Goal: Task Accomplishment & Management: Use online tool/utility

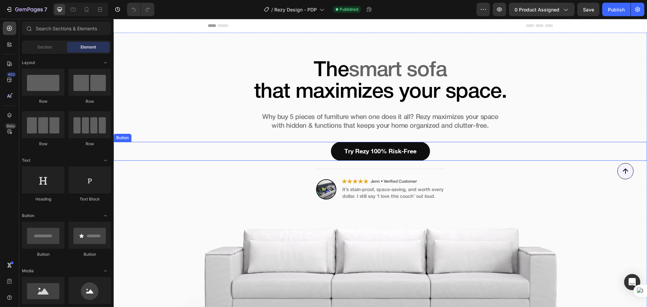
click at [448, 150] on div "Try Rezy 100% Risk-Free Button" at bounding box center [380, 151] width 533 height 19
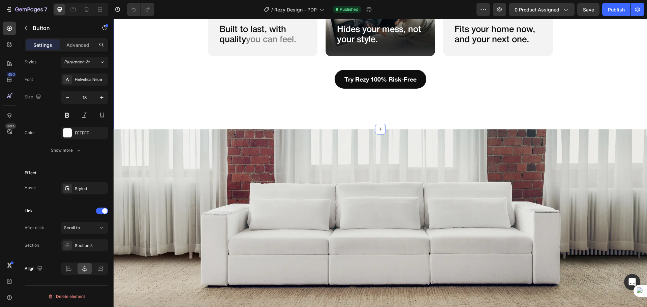
scroll to position [2584, 0]
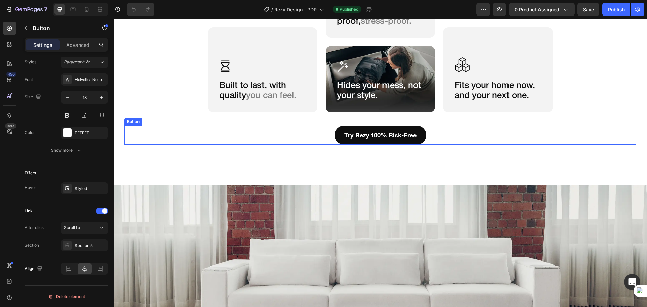
click at [428, 136] on div "Try Rezy 100% Risk-Free Button" at bounding box center [380, 135] width 512 height 19
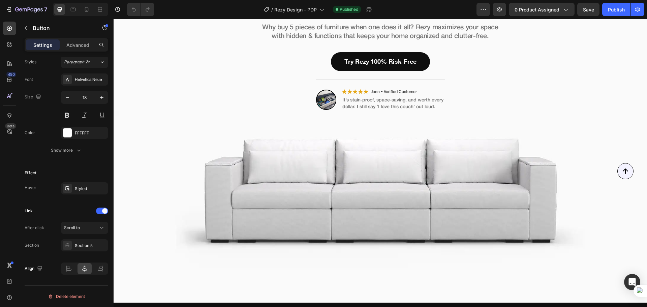
scroll to position [0, 0]
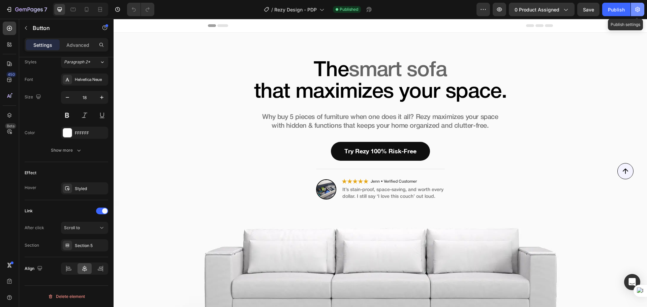
click at [634, 6] on button "button" at bounding box center [637, 9] width 13 height 13
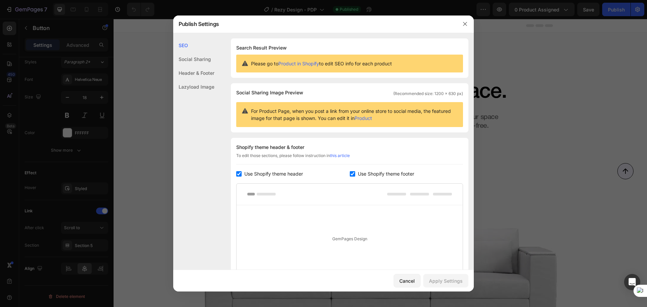
click at [273, 176] on span "Use Shopify theme header" at bounding box center [273, 174] width 59 height 8
checkbox input "false"
click at [379, 171] on span "Use Shopify theme footer" at bounding box center [386, 174] width 56 height 8
checkbox input "false"
click at [445, 282] on div "Apply Settings" at bounding box center [446, 280] width 34 height 7
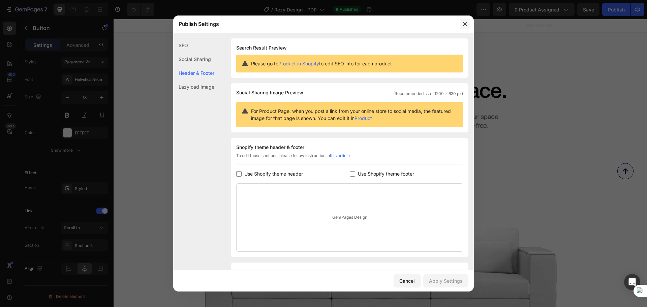
click at [466, 25] on icon "button" at bounding box center [464, 23] width 5 height 5
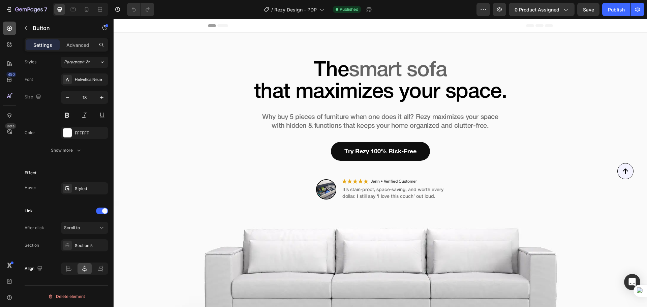
click at [12, 30] on icon at bounding box center [9, 28] width 7 height 7
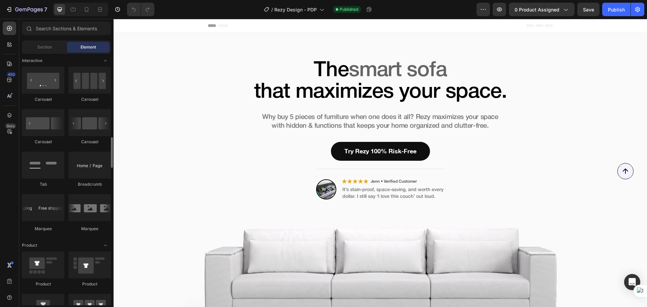
scroll to position [732, 0]
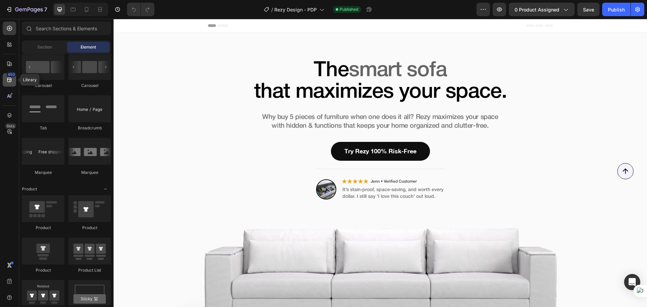
click at [8, 83] on div "450" at bounding box center [9, 79] width 13 height 13
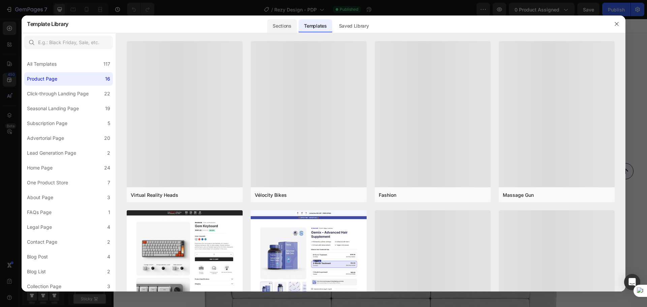
click at [280, 28] on div "Sections" at bounding box center [281, 25] width 29 height 13
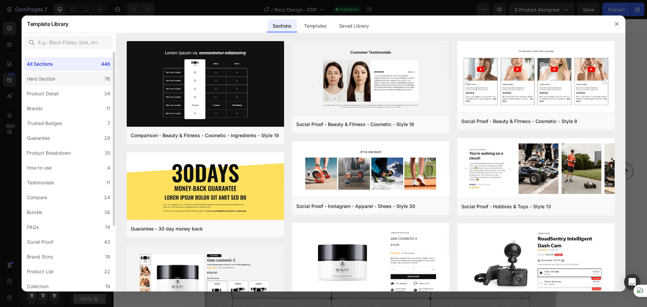
click at [75, 80] on label "Hero Section 76" at bounding box center [68, 78] width 89 height 13
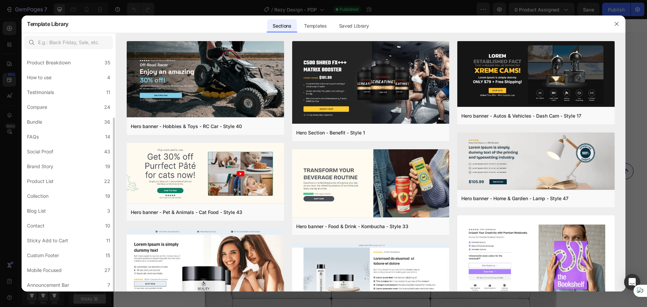
scroll to position [0, 0]
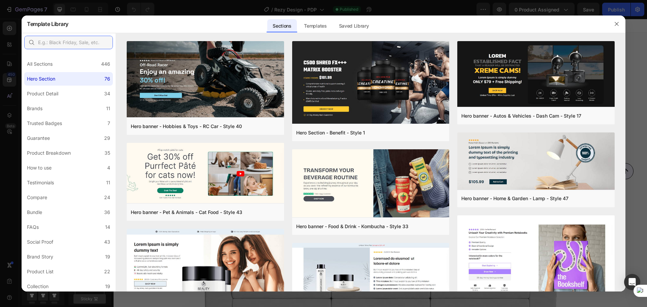
click at [68, 43] on input "text" at bounding box center [68, 42] width 89 height 13
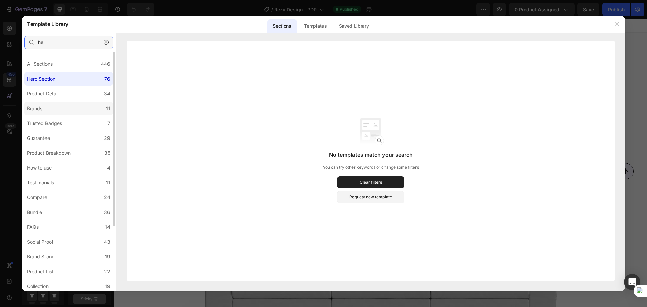
type input "h"
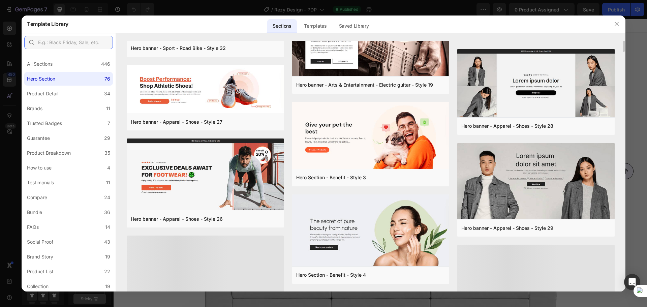
scroll to position [766, 0]
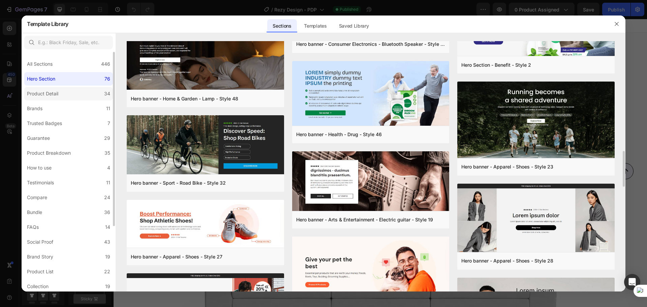
click at [84, 91] on label "Product Detail 34" at bounding box center [68, 93] width 89 height 13
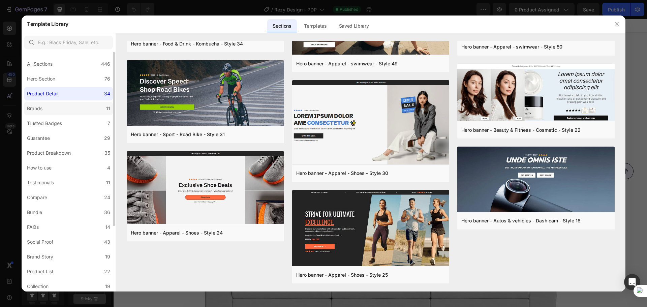
scroll to position [0, 0]
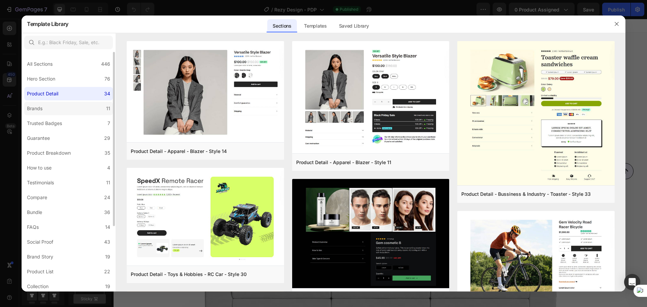
click at [80, 106] on label "Brands 11" at bounding box center [68, 108] width 89 height 13
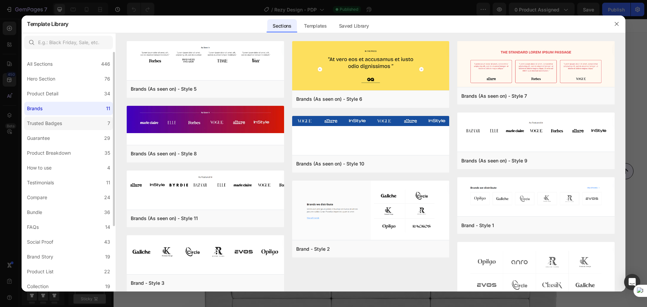
click at [88, 123] on label "Trusted Badges 7" at bounding box center [68, 123] width 89 height 13
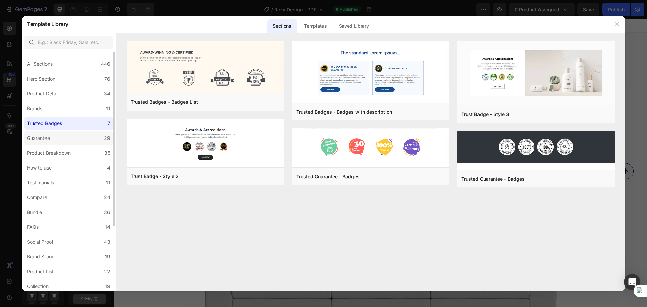
click at [85, 134] on label "Guarantee 29" at bounding box center [68, 137] width 89 height 13
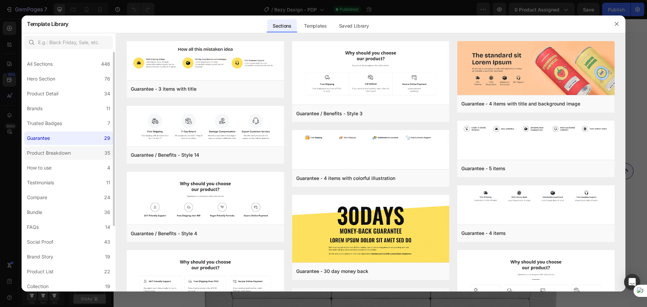
click at [83, 151] on label "Product Breakdown 35" at bounding box center [68, 152] width 89 height 13
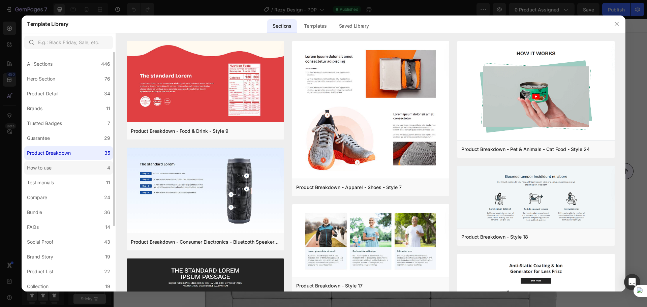
click at [80, 166] on label "How to use 4" at bounding box center [68, 167] width 89 height 13
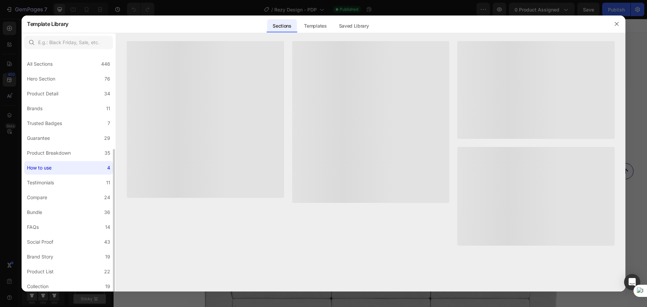
scroll to position [56, 0]
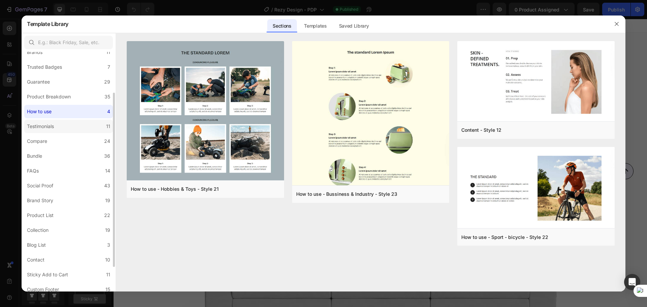
click at [68, 123] on label "Testimonials 11" at bounding box center [68, 126] width 89 height 13
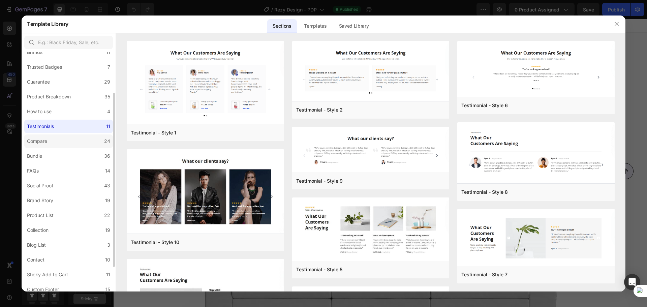
click at [73, 141] on label "Compare 24" at bounding box center [68, 140] width 89 height 13
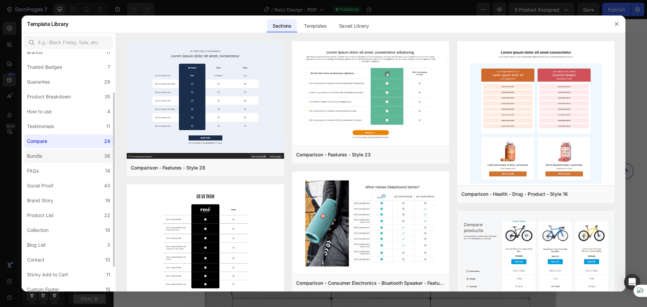
click at [70, 154] on label "Bundle 36" at bounding box center [68, 155] width 89 height 13
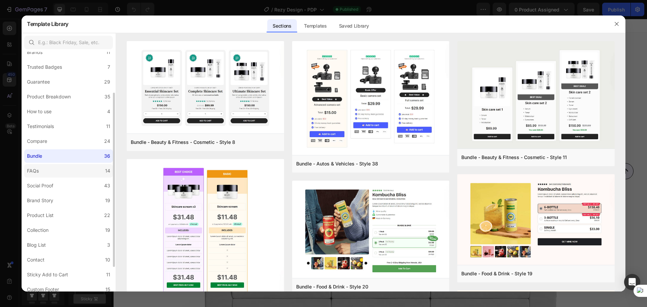
click at [67, 169] on label "FAQs 14" at bounding box center [68, 170] width 89 height 13
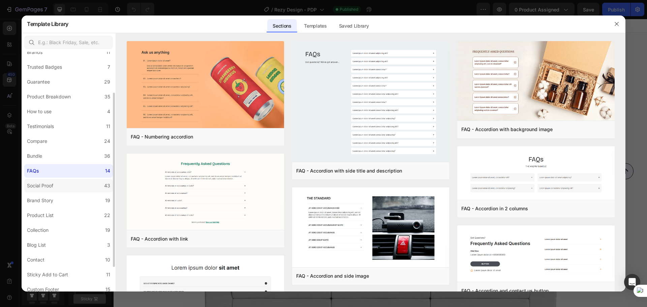
click at [73, 185] on label "Social Proof 43" at bounding box center [68, 185] width 89 height 13
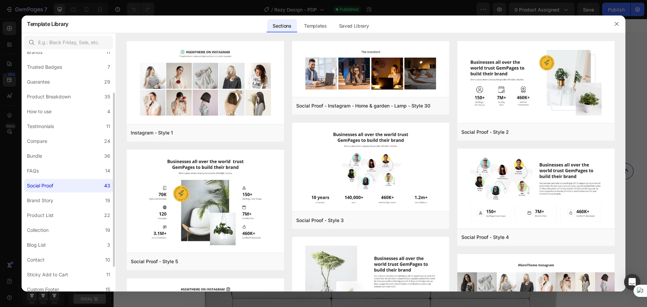
scroll to position [90, 0]
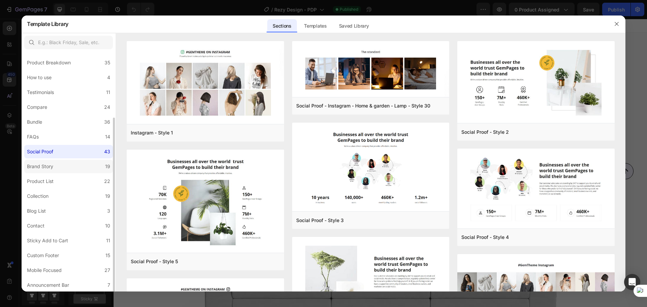
click at [65, 164] on label "Brand Story 19" at bounding box center [68, 166] width 89 height 13
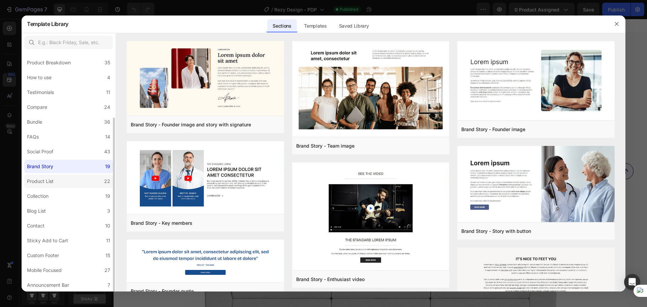
click at [72, 186] on label "Product List 22" at bounding box center [68, 181] width 89 height 13
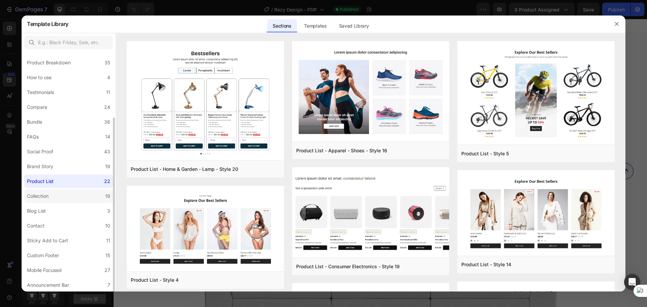
click at [72, 197] on label "Collection 19" at bounding box center [68, 195] width 89 height 13
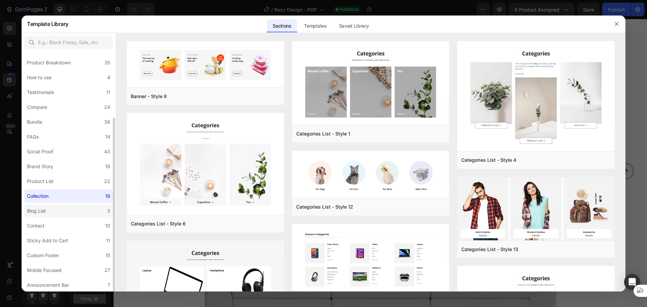
click at [68, 211] on label "Blog List 3" at bounding box center [68, 210] width 89 height 13
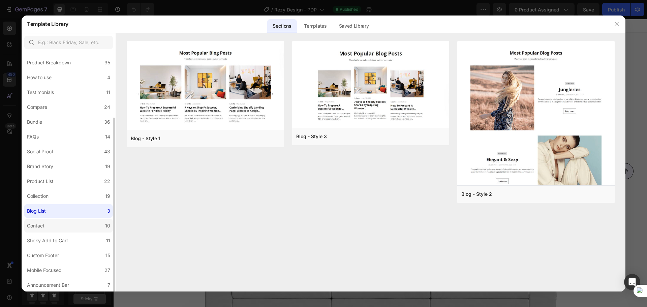
click at [74, 224] on label "Contact 10" at bounding box center [68, 225] width 89 height 13
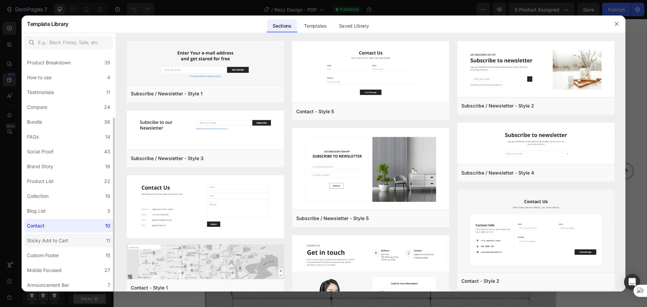
click at [75, 245] on label "Sticky Add to Cart 11" at bounding box center [68, 240] width 89 height 13
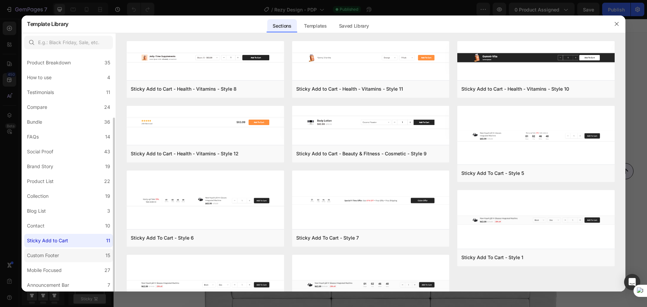
click at [82, 254] on label "Custom Footer 15" at bounding box center [68, 255] width 89 height 13
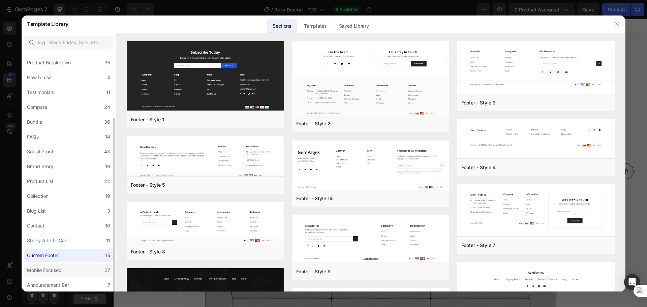
click at [73, 271] on label "Mobile Focused 27" at bounding box center [68, 270] width 89 height 13
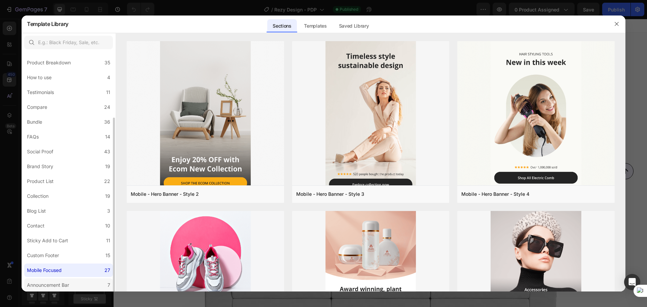
click at [82, 284] on label "Announcement Bar 7" at bounding box center [68, 284] width 89 height 13
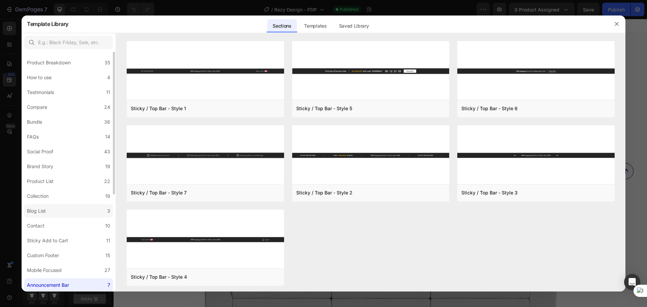
scroll to position [0, 0]
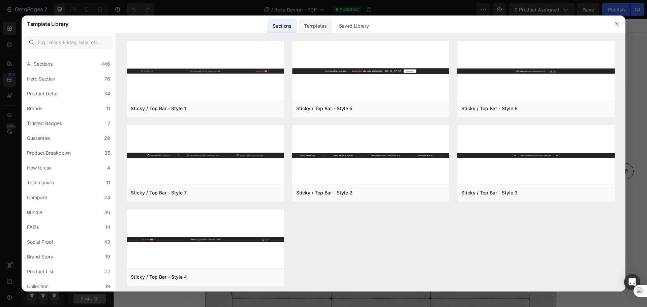
click at [321, 26] on div "Templates" at bounding box center [315, 25] width 33 height 13
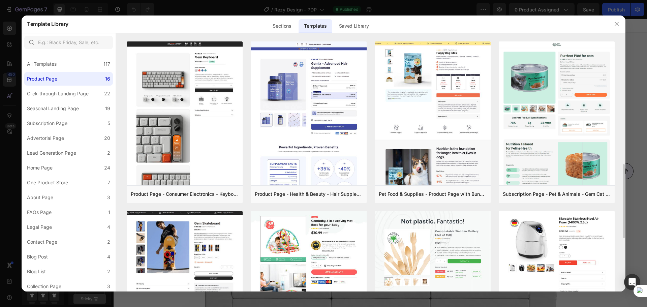
scroll to position [225, 0]
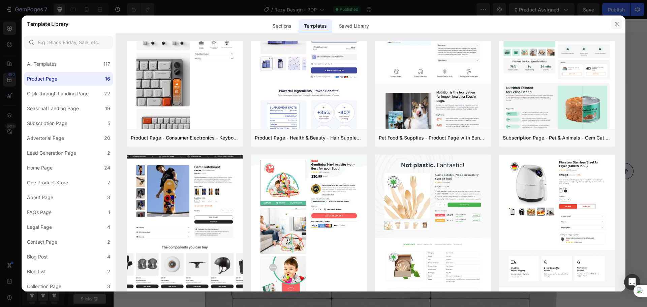
click at [616, 24] on icon "button" at bounding box center [616, 23] width 5 height 5
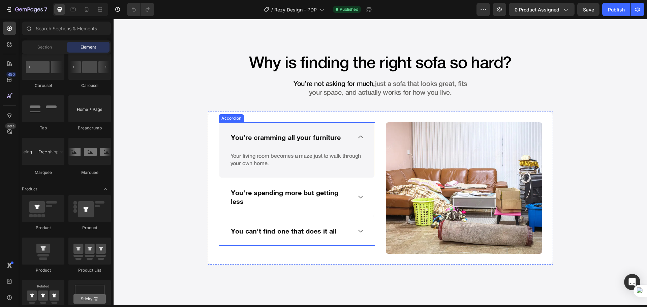
scroll to position [449, 0]
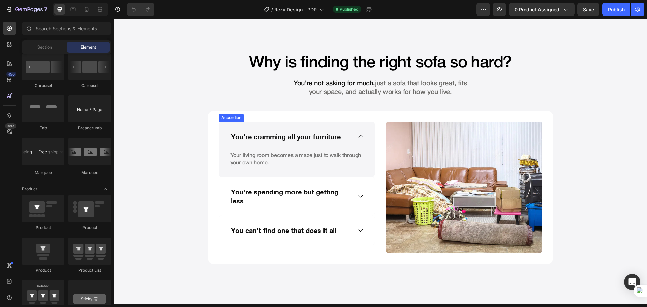
click at [342, 184] on div "You're spending more but getting less" at bounding box center [297, 196] width 156 height 38
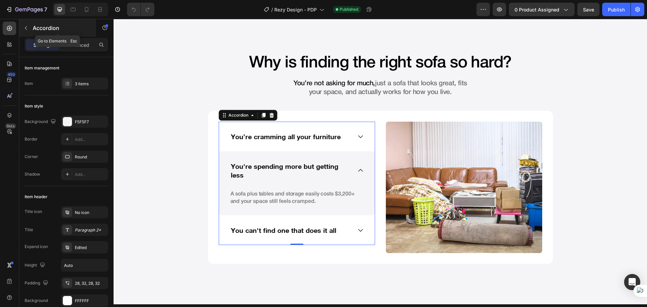
click at [71, 27] on p "Accordion" at bounding box center [61, 28] width 57 height 8
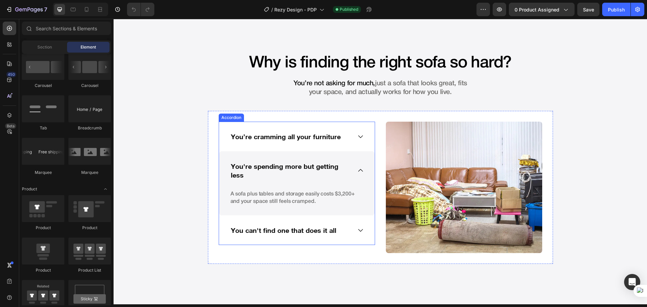
click at [326, 148] on div "You’re cramming all your furniture" at bounding box center [297, 137] width 156 height 30
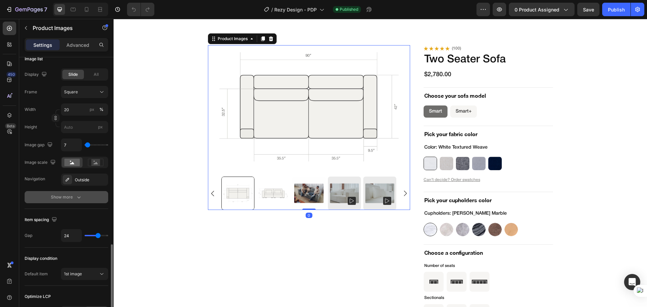
scroll to position [309, 0]
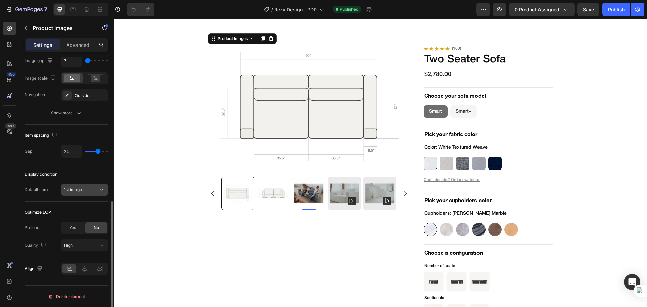
click at [88, 189] on div "1st image" at bounding box center [81, 190] width 34 height 6
click at [87, 173] on div "Display condition" at bounding box center [67, 174] width 84 height 11
click at [83, 190] on div "1st image" at bounding box center [81, 190] width 34 height 6
click at [83, 173] on div "Display condition" at bounding box center [67, 174] width 84 height 11
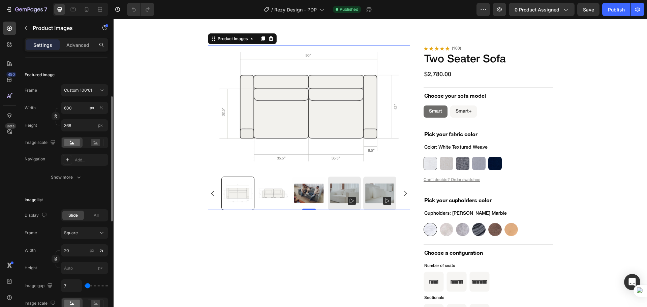
scroll to position [197, 0]
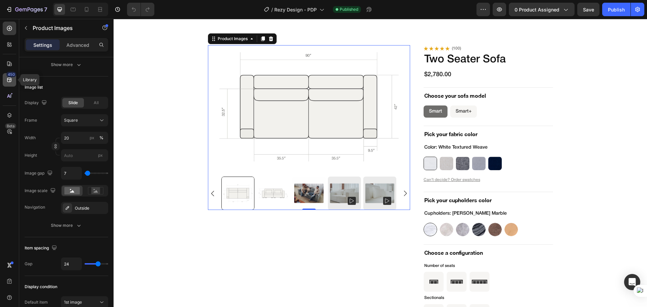
click at [8, 78] on icon at bounding box center [9, 80] width 4 height 4
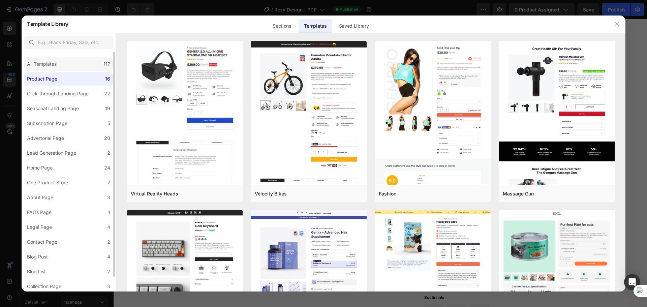
click at [72, 67] on div "All Templates 117" at bounding box center [68, 63] width 89 height 13
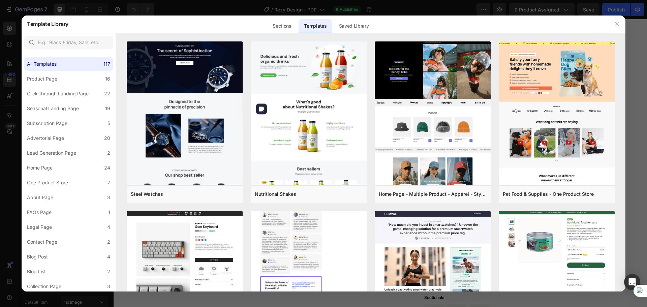
scroll to position [394, 0]
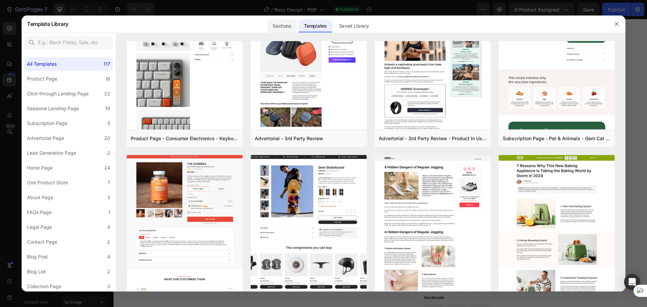
click at [285, 26] on div "Sections" at bounding box center [281, 25] width 29 height 13
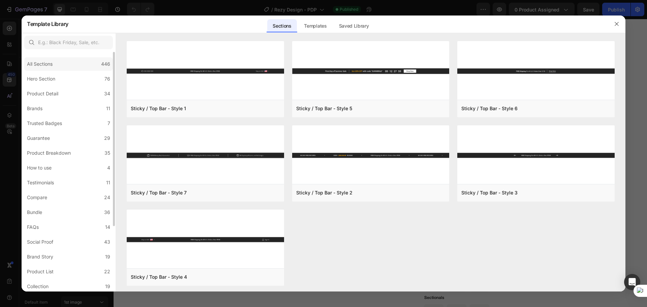
click at [87, 63] on div "All Sections 446" at bounding box center [68, 63] width 89 height 13
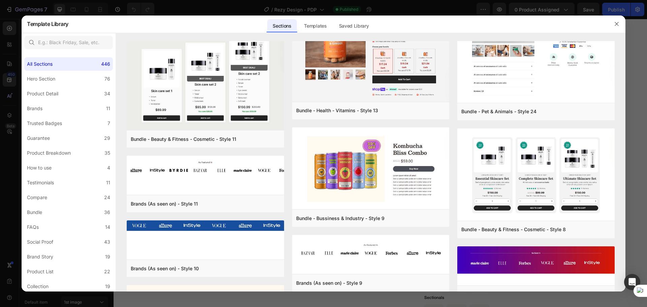
scroll to position [2916, 0]
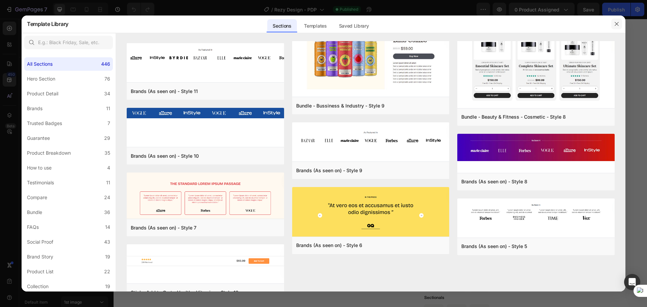
click at [619, 25] on icon "button" at bounding box center [616, 23] width 5 height 5
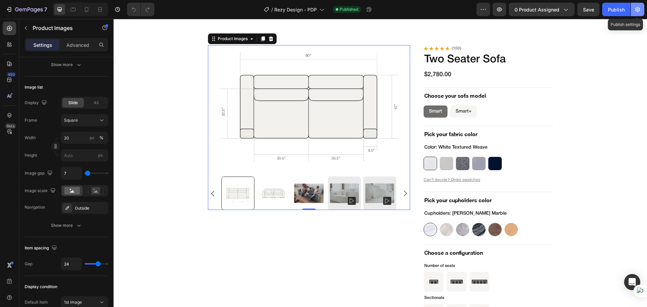
click at [636, 10] on icon "button" at bounding box center [637, 9] width 7 height 7
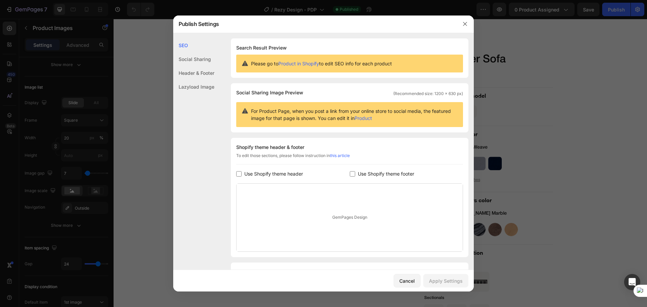
click at [238, 176] on input "checkbox" at bounding box center [238, 173] width 5 height 5
checkbox input "true"
click at [355, 174] on label "Use Shopify theme footer" at bounding box center [384, 174] width 59 height 8
checkbox input "true"
click at [446, 281] on div "Apply Settings" at bounding box center [446, 280] width 34 height 7
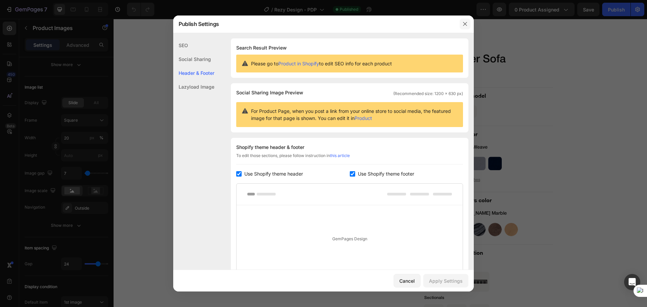
click at [467, 26] on icon "button" at bounding box center [464, 23] width 5 height 5
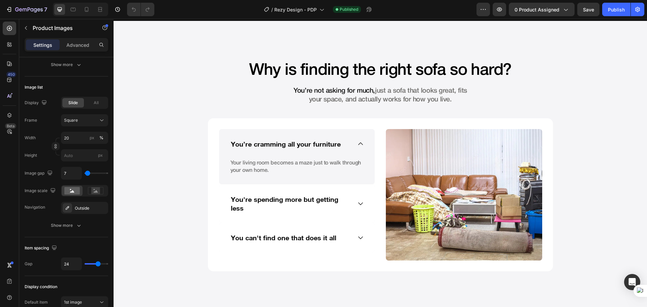
scroll to position [506, 0]
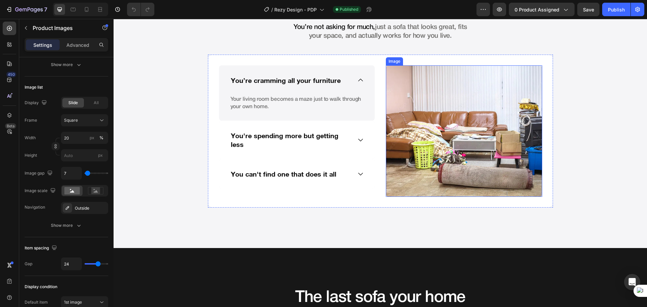
click at [407, 187] on img at bounding box center [464, 130] width 156 height 131
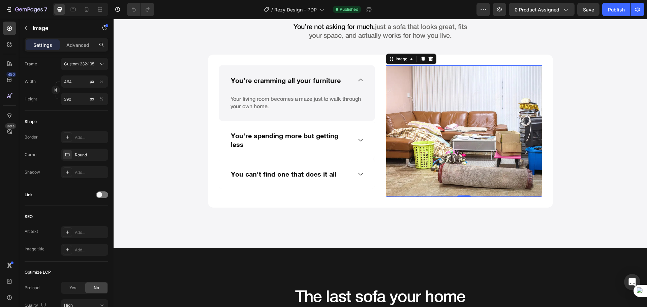
scroll to position [0, 0]
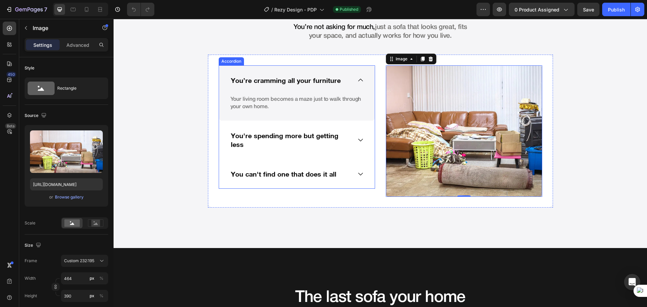
click at [339, 188] on div "You can't find one that does it all" at bounding box center [297, 174] width 156 height 30
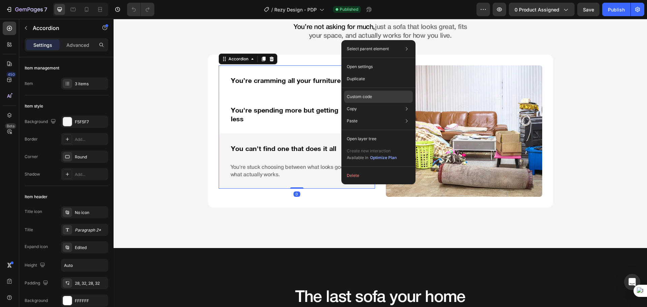
click at [377, 115] on div "Custom code" at bounding box center [378, 121] width 69 height 12
type input "100%"
type input "100"
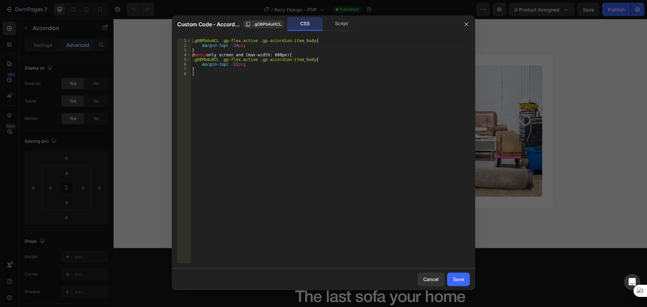
type textarea "}"
click at [311, 81] on div ".gO8Pb4uHCL .gp-flex.active .gp-accordion-item_body { margin-top : -14 px ; } @…" at bounding box center [330, 155] width 279 height 234
click at [340, 27] on div "Script" at bounding box center [341, 23] width 35 height 13
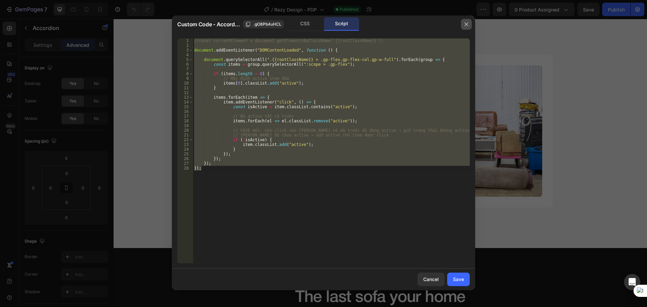
click at [466, 24] on icon "button" at bounding box center [466, 24] width 4 height 4
type input "0"
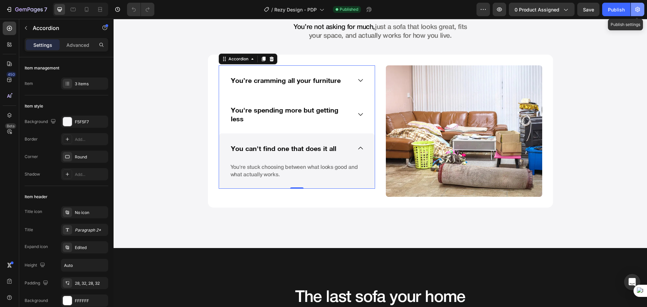
click at [642, 12] on button "button" at bounding box center [637, 9] width 13 height 13
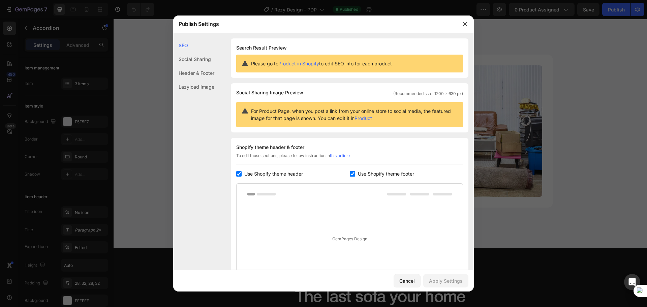
click at [352, 176] on div "Use Shopify theme footer" at bounding box center [407, 174] width 114 height 8
checkbox input "false"
click at [443, 284] on button "Apply Settings" at bounding box center [445, 280] width 45 height 13
click at [465, 23] on icon "button" at bounding box center [464, 23] width 5 height 5
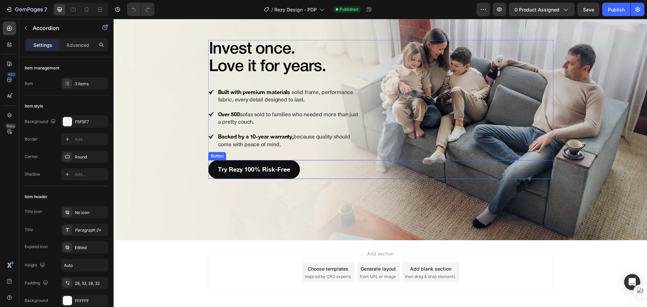
scroll to position [4768, 0]
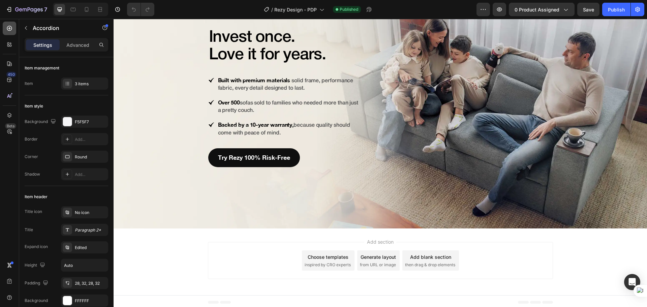
click at [10, 32] on div at bounding box center [9, 28] width 13 height 13
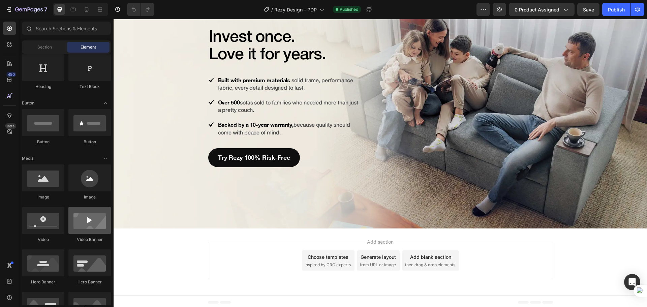
scroll to position [0, 0]
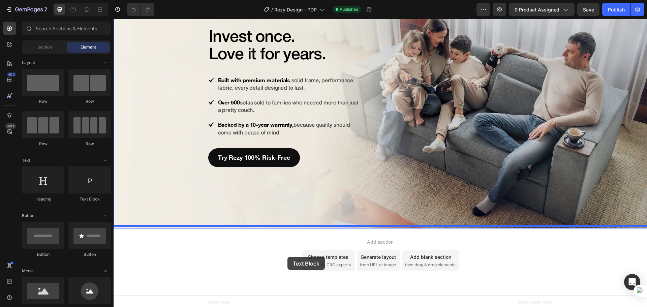
drag, startPoint x: 202, startPoint y: 212, endPoint x: 287, endPoint y: 257, distance: 96.3
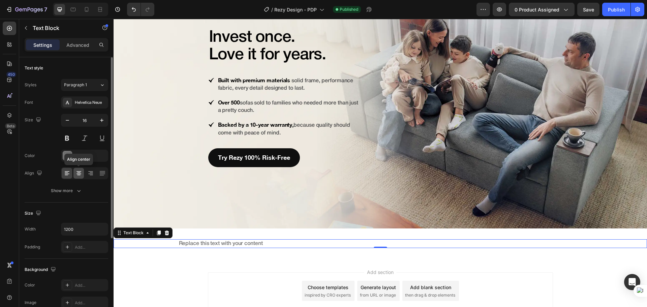
click at [80, 176] on icon at bounding box center [78, 173] width 7 height 7
click at [82, 83] on span "Paragraph 1" at bounding box center [75, 85] width 23 height 6
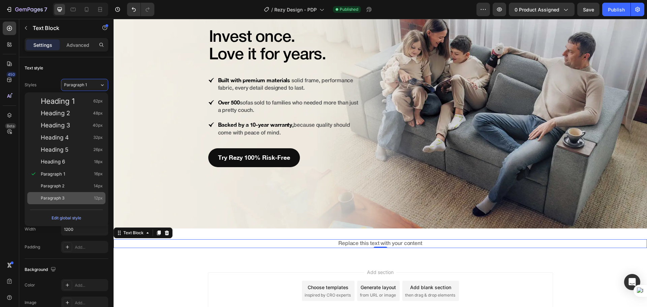
click at [79, 196] on div "Paragraph 3 12px" at bounding box center [72, 198] width 62 height 7
type input "12"
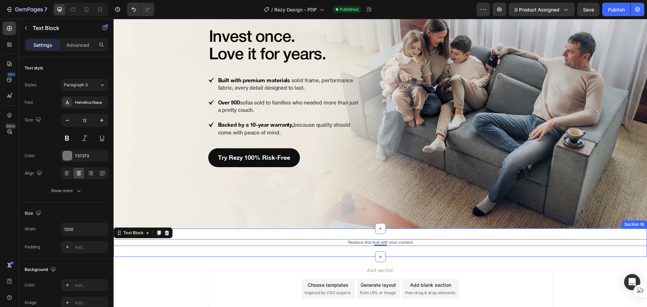
click at [315, 246] on div "Replace this text with your content Text Block 0 Section 16" at bounding box center [380, 242] width 533 height 28
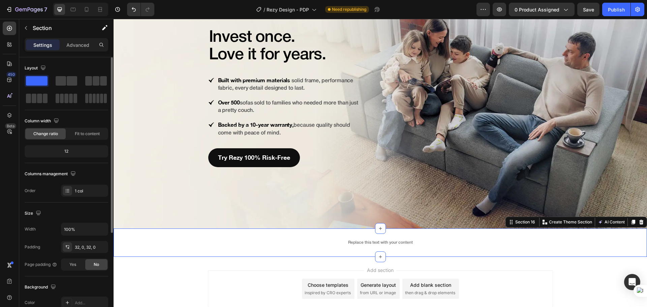
scroll to position [113, 0]
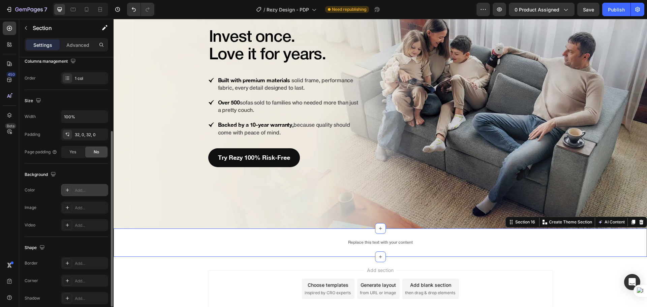
click at [90, 190] on div "Add..." at bounding box center [91, 190] width 32 height 6
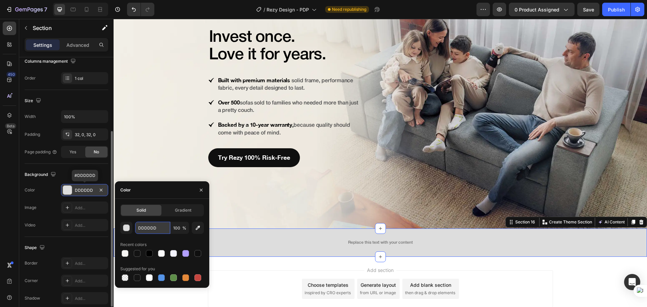
click at [143, 234] on input "DDDDDD" at bounding box center [152, 228] width 35 height 12
paste input "0F0F0F"
type input "0F0F0F"
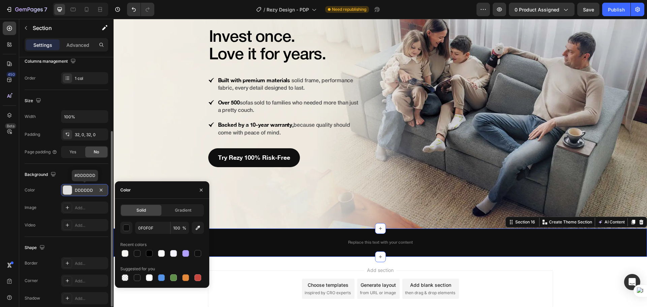
click at [52, 198] on div "The changes might be hidden by the video. Color DDDDDD #DDDDDD Image Add... Vid…" at bounding box center [67, 207] width 84 height 47
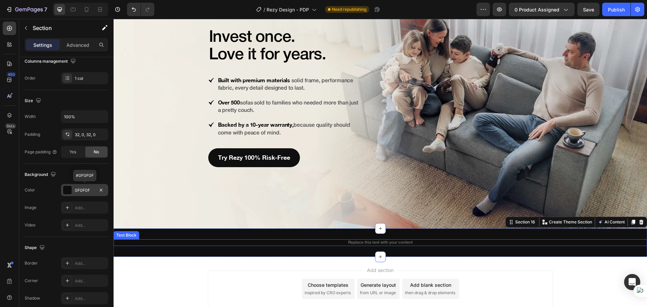
click at [426, 242] on div "Replace this text with your content" at bounding box center [380, 242] width 404 height 7
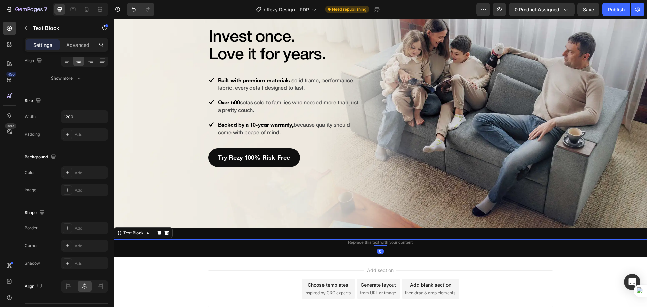
scroll to position [0, 0]
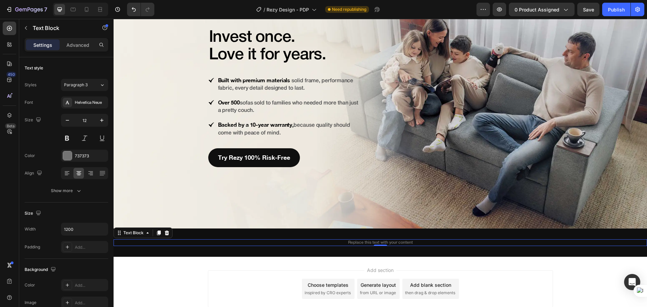
scroll to position [4768, 0]
click at [74, 152] on div "737373" at bounding box center [84, 156] width 47 height 12
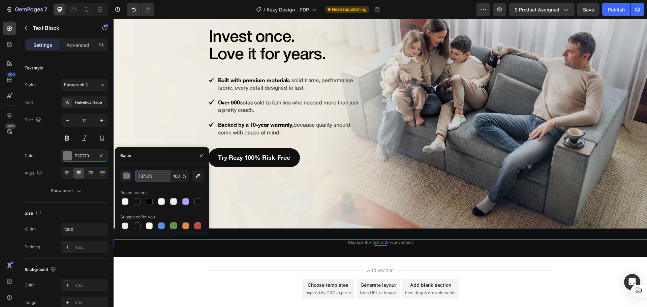
click at [152, 176] on input "737373" at bounding box center [152, 176] width 35 height 12
paste input "© Rezy Design. All rights reserved."
click at [205, 157] on button "button" at bounding box center [201, 155] width 11 height 11
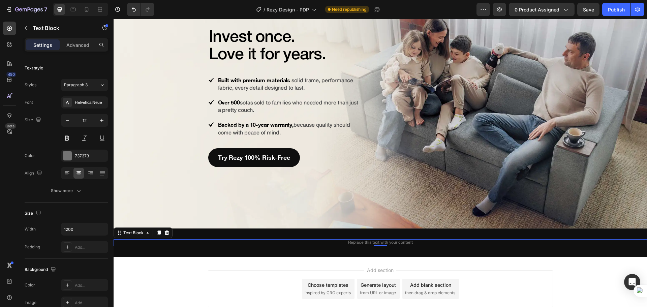
scroll to position [0, 0]
click at [373, 241] on div "Replace this text with your content" at bounding box center [380, 242] width 404 height 7
click at [373, 241] on p "Replace this text with your content" at bounding box center [380, 242] width 403 height 5
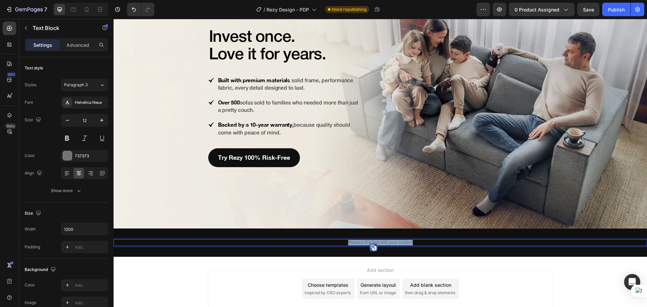
click at [373, 241] on p "Replace this text with your content" at bounding box center [380, 242] width 403 height 5
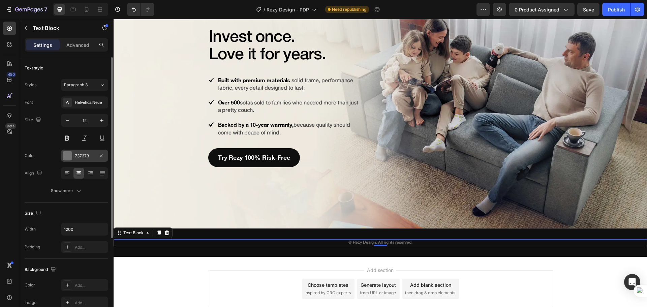
click at [75, 156] on div "737373" at bounding box center [85, 156] width 20 height 6
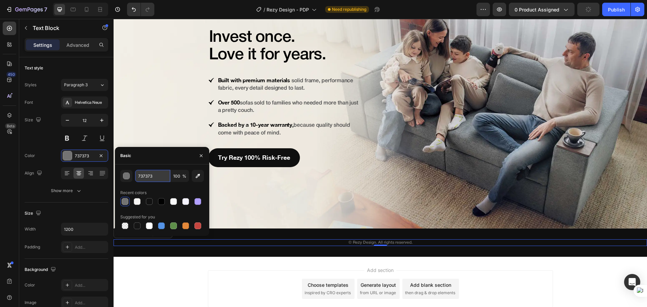
click at [161, 173] on input "737373" at bounding box center [152, 176] width 35 height 12
paste input "FFFFFF"
type input "FFFFFF"
click at [39, 138] on div "Size 12" at bounding box center [67, 129] width 84 height 30
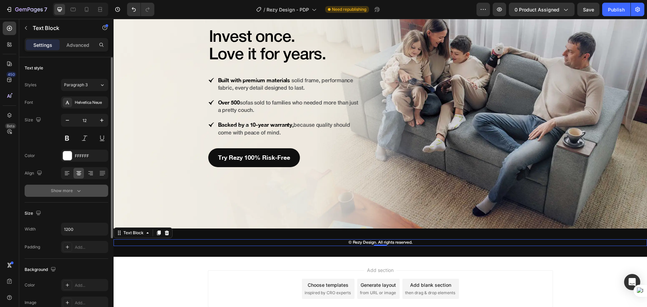
click at [61, 192] on div "Show more" at bounding box center [66, 190] width 31 height 7
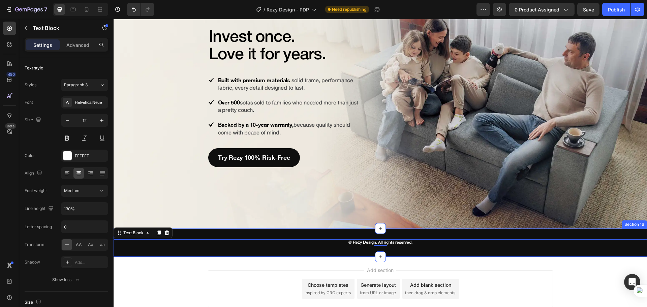
click at [231, 251] on div "© Rezy Design. All rights reserved. Text Block 0 Section 16" at bounding box center [380, 242] width 533 height 28
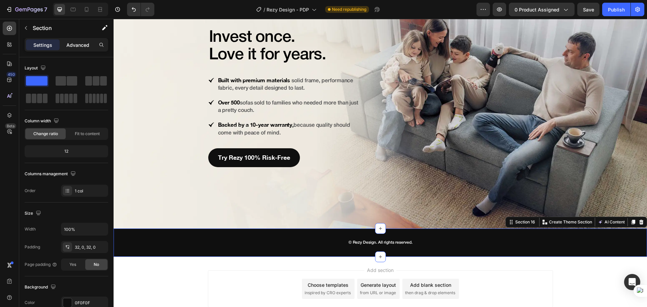
click at [76, 43] on p "Advanced" at bounding box center [77, 44] width 23 height 7
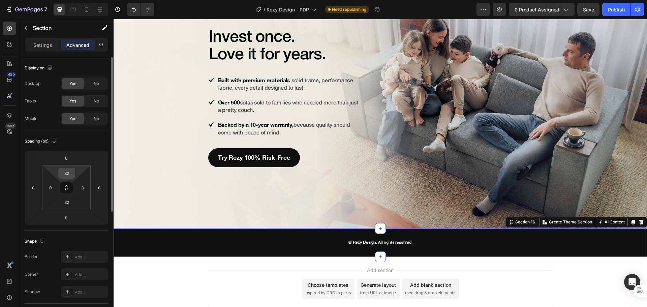
click at [70, 178] on div "32" at bounding box center [66, 173] width 17 height 11
click at [68, 173] on input "32" at bounding box center [66, 173] width 13 height 10
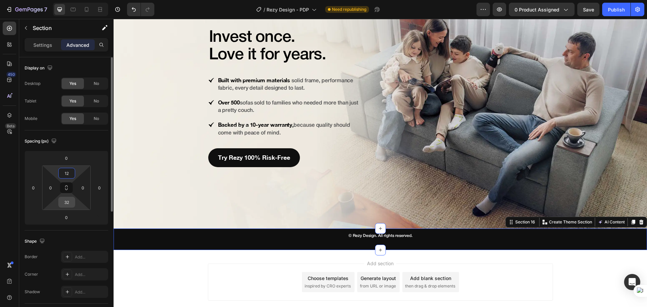
type input "12"
click at [65, 200] on input "32" at bounding box center [66, 202] width 13 height 10
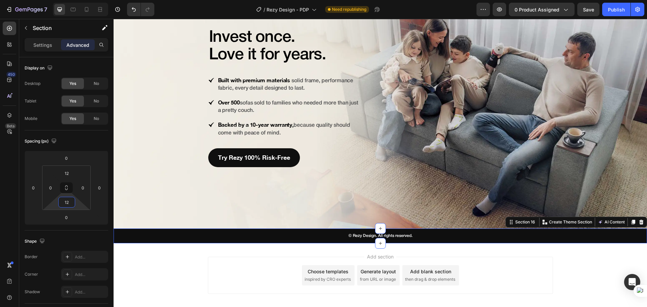
type input "12"
click at [8, 212] on div "450 Beta" at bounding box center [9, 140] width 13 height 237
click at [153, 259] on div "Add section Choose templates inspired by CRO experts Generate layout from URL o…" at bounding box center [380, 276] width 533 height 67
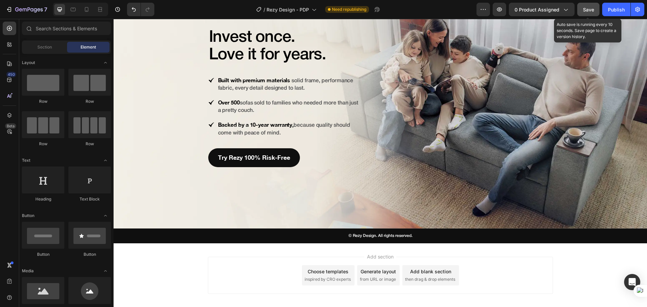
click at [591, 12] on span "Save" at bounding box center [588, 10] width 11 height 6
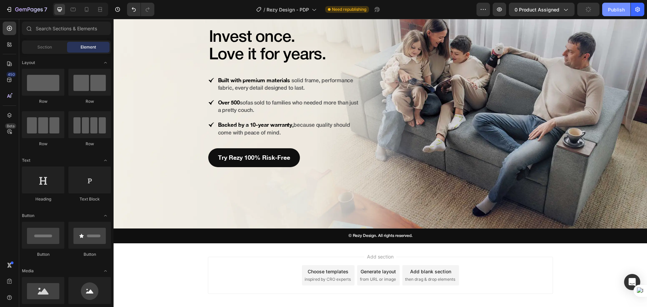
click at [613, 10] on div "Publish" at bounding box center [616, 9] width 17 height 7
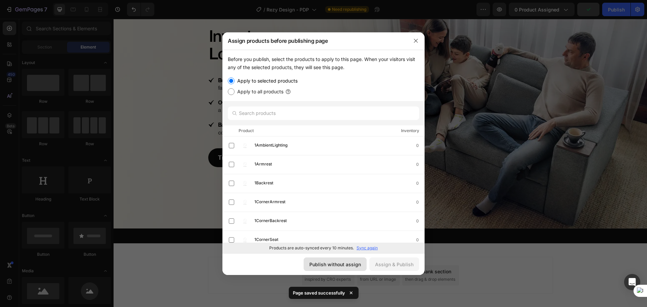
click at [345, 264] on div "Publish without assign" at bounding box center [335, 264] width 52 height 7
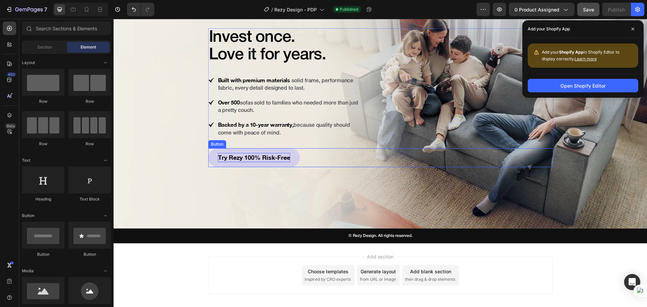
drag, startPoint x: 195, startPoint y: 189, endPoint x: 280, endPoint y: 155, distance: 91.2
click at [280, 155] on p "Try Rezy 100% Risk-Free" at bounding box center [254, 157] width 72 height 9
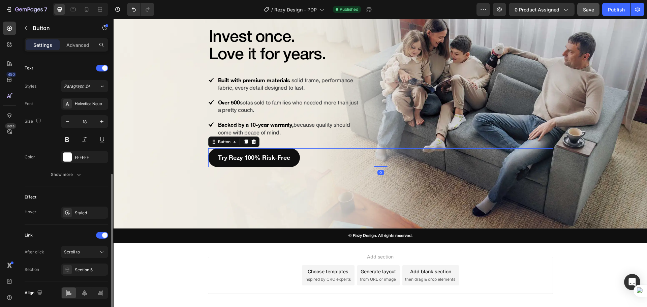
scroll to position [249, 0]
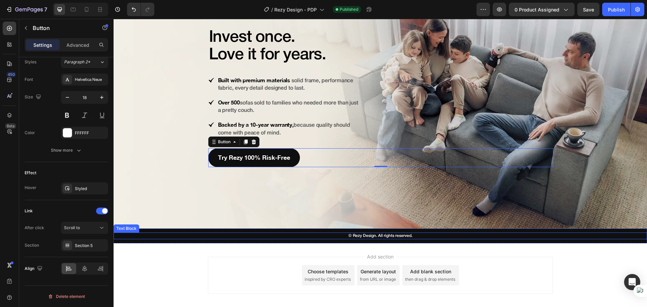
click at [404, 233] on div "© Rezy Design. All rights reserved." at bounding box center [380, 236] width 404 height 7
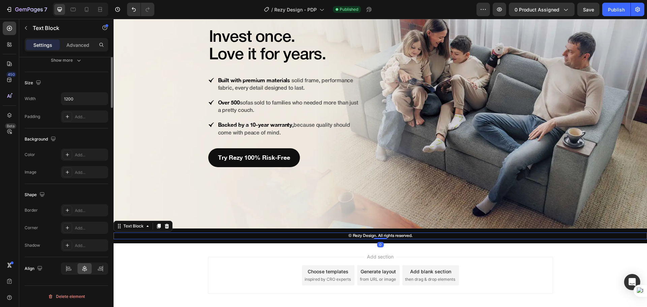
scroll to position [0, 0]
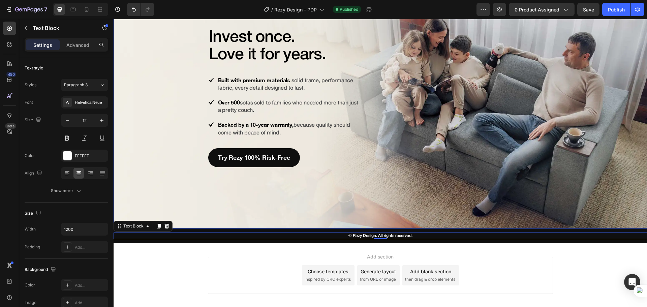
click at [325, 224] on div "Background Image" at bounding box center [380, 98] width 533 height 262
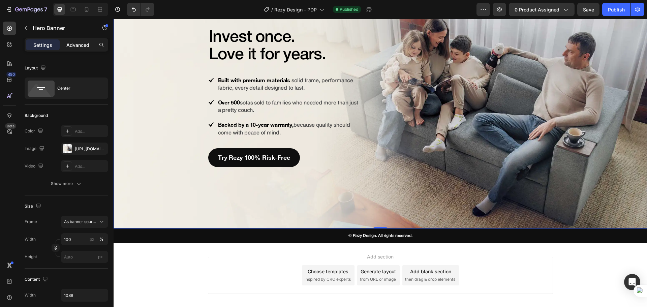
click at [85, 42] on p "Advanced" at bounding box center [77, 44] width 23 height 7
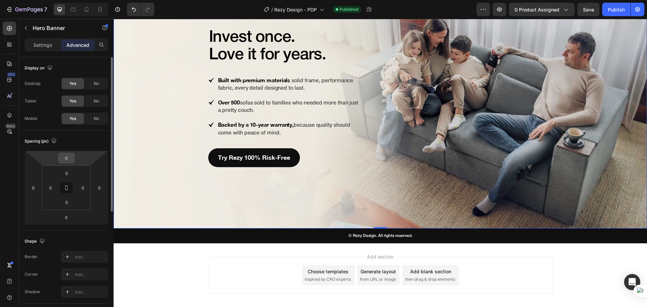
click at [68, 158] on input "0" at bounding box center [66, 158] width 13 height 10
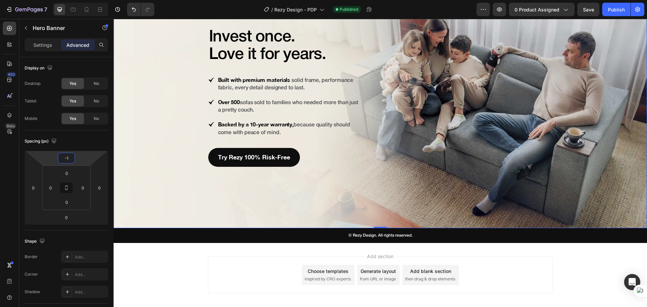
type input "-2"
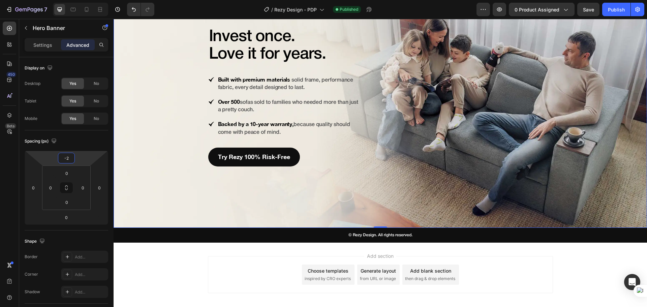
click at [148, 252] on div "Add section Choose templates inspired by CRO experts Generate layout from URL o…" at bounding box center [380, 276] width 533 height 67
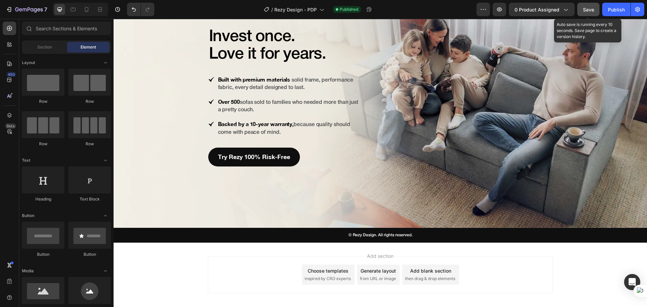
click at [595, 10] on button "Save" at bounding box center [588, 9] width 22 height 13
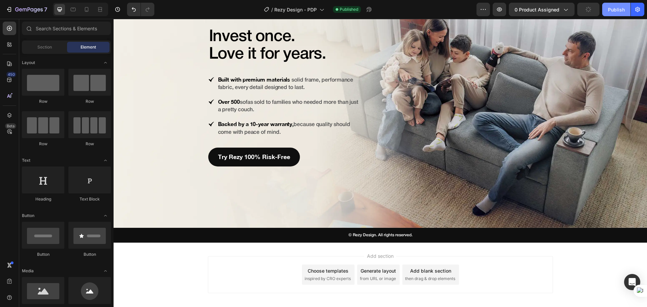
click at [613, 10] on div "Publish" at bounding box center [616, 9] width 17 height 7
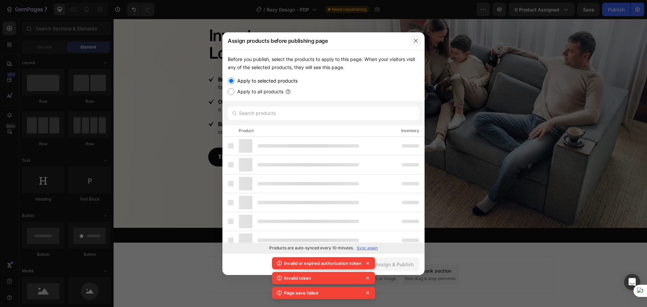
click at [419, 43] on button "button" at bounding box center [415, 40] width 11 height 11
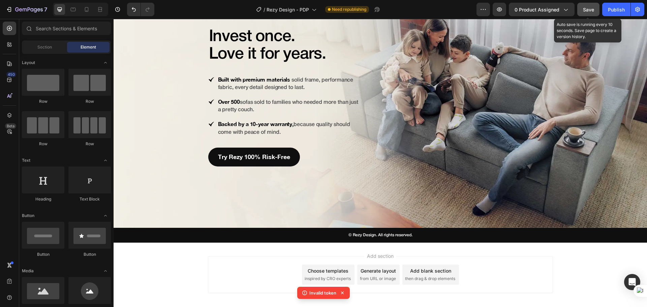
click at [596, 9] on button "Save" at bounding box center [588, 9] width 22 height 13
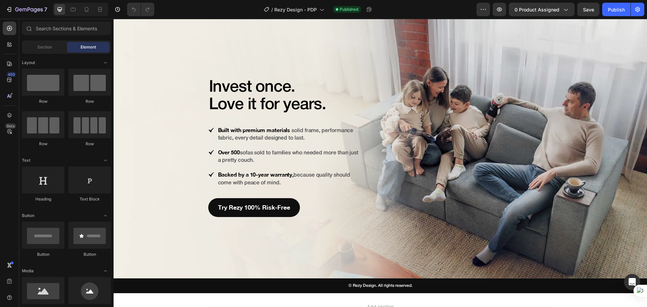
scroll to position [4783, 0]
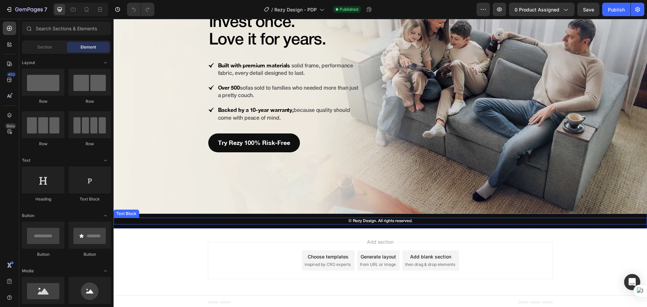
click at [306, 218] on div "© Rezy Design. All rights reserved." at bounding box center [380, 221] width 404 height 7
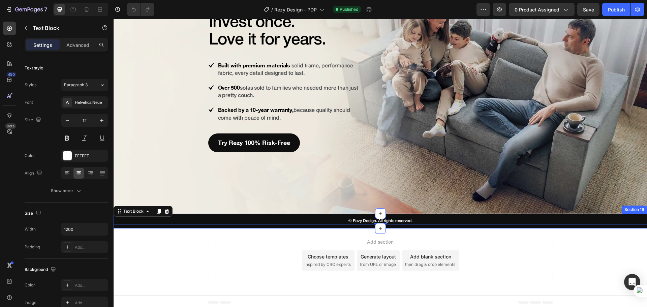
click at [310, 214] on div "© Rezy Design. All rights reserved. Text Block 0 Section 16" at bounding box center [380, 221] width 533 height 15
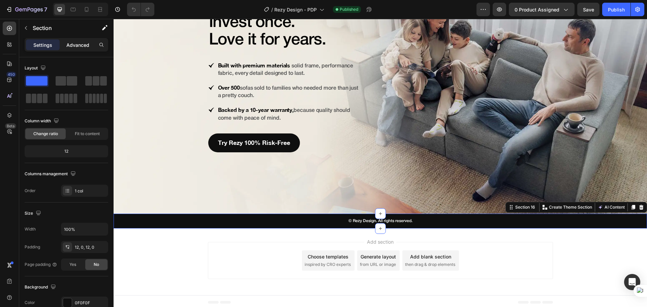
click at [79, 45] on p "Advanced" at bounding box center [77, 44] width 23 height 7
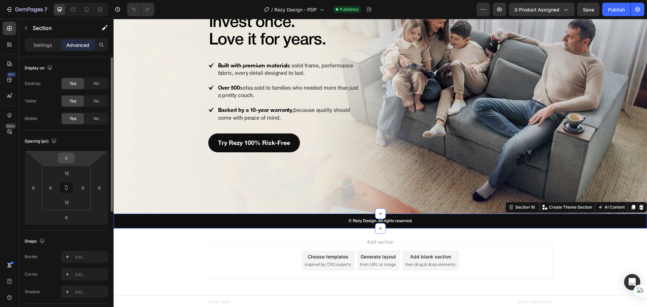
click at [70, 161] on input "0" at bounding box center [66, 158] width 13 height 10
type input "-2"
click at [0, 0] on div "Spacing (px) -2 0 0 0 12 0 12 0" at bounding box center [0, 0] width 0 height 0
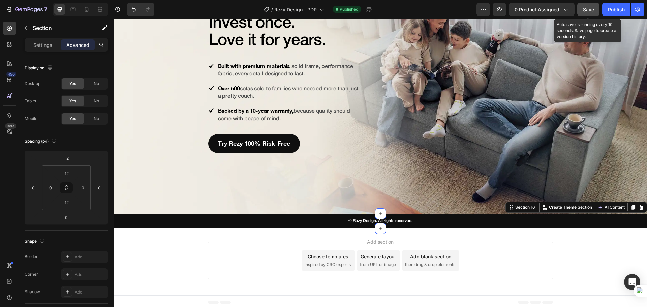
click at [588, 10] on span "Save" at bounding box center [588, 10] width 11 height 6
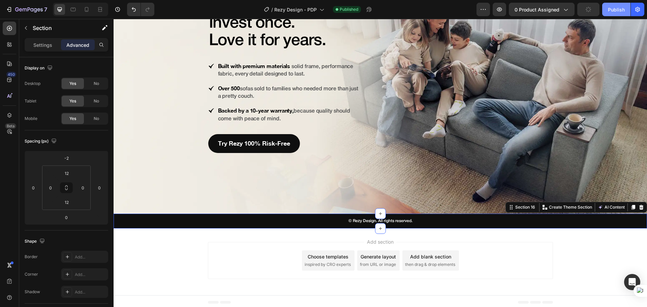
click at [617, 8] on div "Publish" at bounding box center [616, 9] width 17 height 7
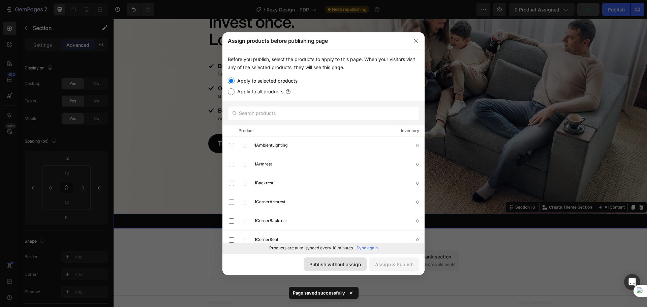
click at [337, 265] on div "Publish without assign" at bounding box center [335, 264] width 52 height 7
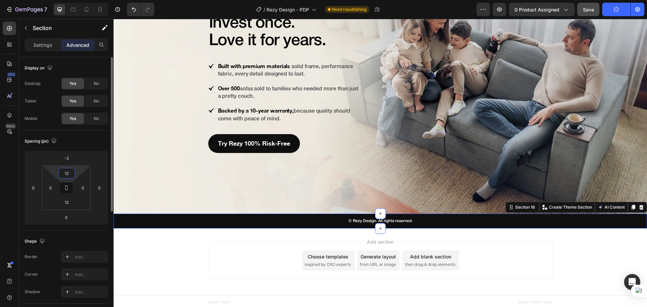
click at [66, 170] on input "12" at bounding box center [66, 173] width 13 height 10
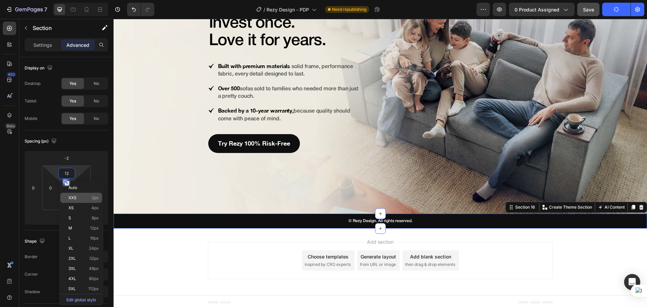
type input "13"
click at [14, 207] on div "450 Beta" at bounding box center [9, 140] width 13 height 237
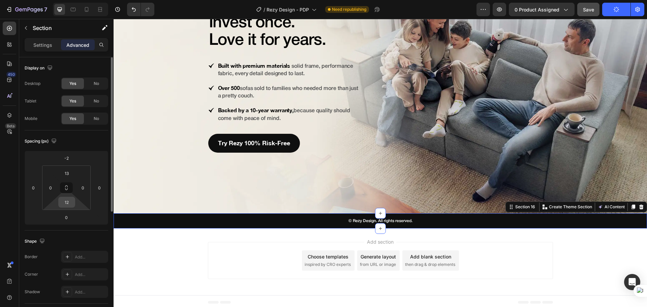
click at [64, 205] on input "12" at bounding box center [66, 202] width 13 height 10
type input "13"
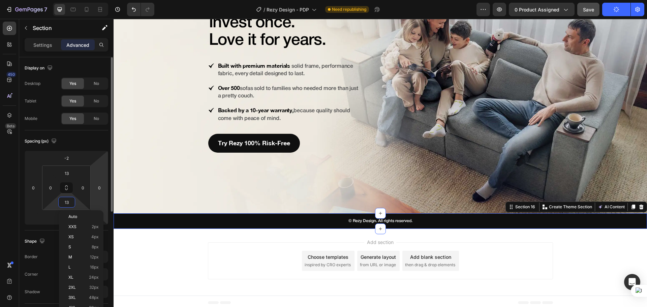
scroll to position [4783, 0]
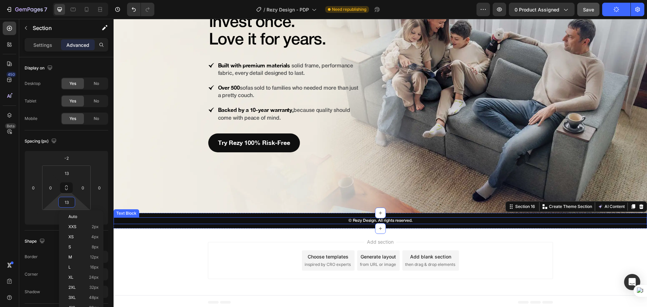
click at [230, 218] on p "© Rezy Design. All rights reserved." at bounding box center [380, 220] width 403 height 5
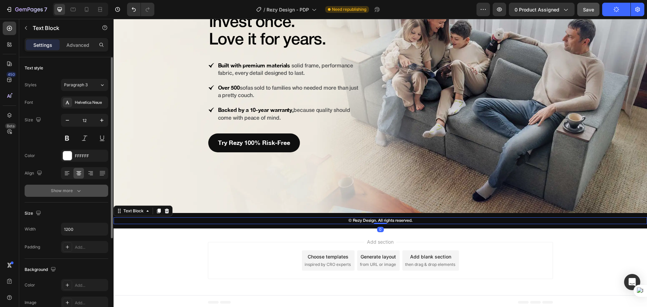
click at [71, 188] on div "Show more" at bounding box center [66, 190] width 31 height 7
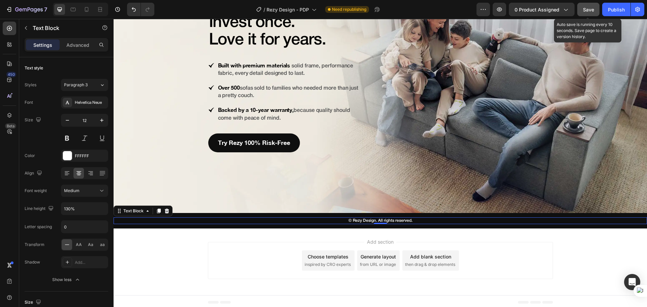
click at [591, 11] on span "Save" at bounding box center [588, 10] width 11 height 6
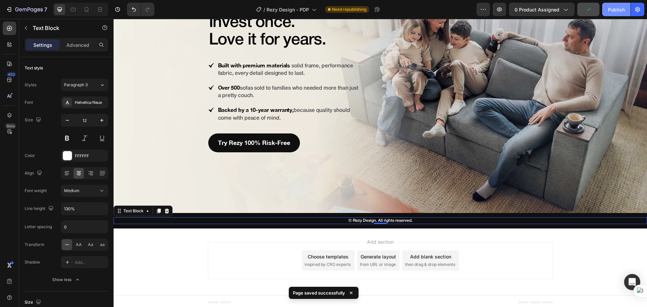
click at [606, 7] on button "Publish" at bounding box center [616, 9] width 28 height 13
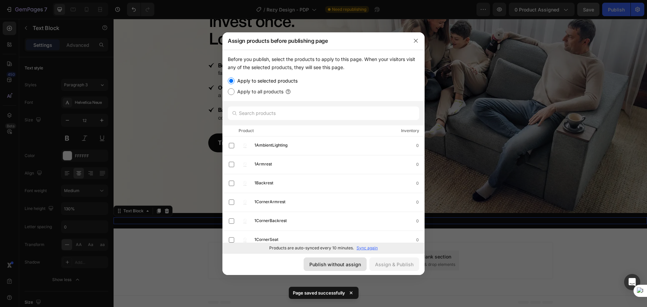
click at [319, 262] on div "Publish without assign" at bounding box center [335, 264] width 52 height 7
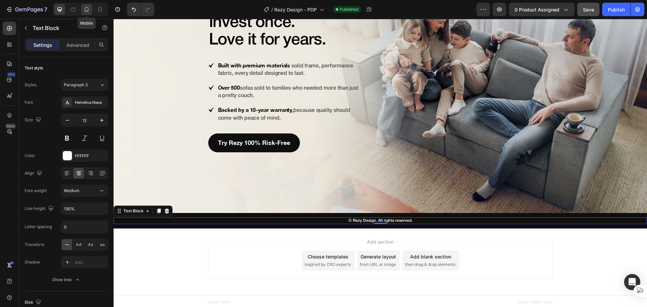
click at [83, 12] on div at bounding box center [86, 9] width 11 height 11
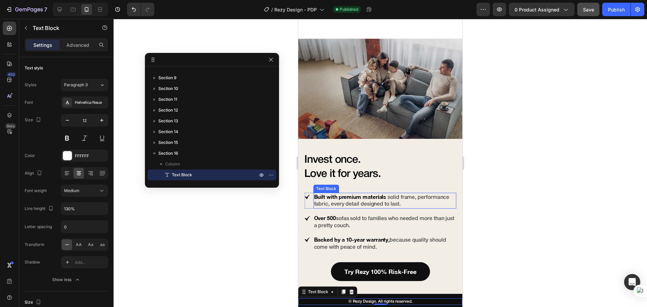
scroll to position [4504, 0]
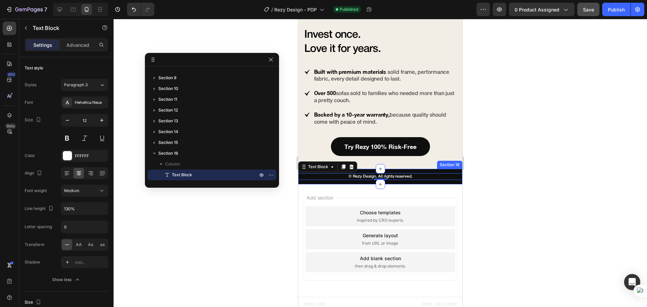
click at [415, 178] on div "© Rezy Design. All rights reserved. Text Block 0 Section 16" at bounding box center [380, 177] width 164 height 16
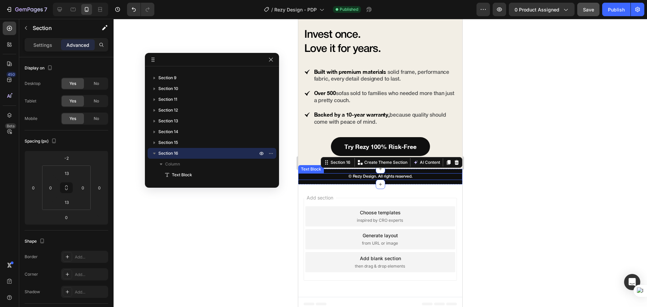
click at [415, 174] on p "© Rezy Design. All rights reserved." at bounding box center [380, 176] width 163 height 5
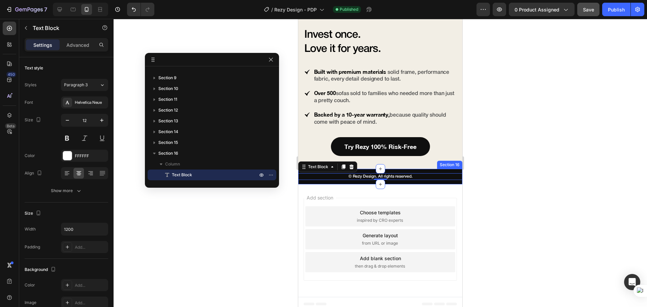
click at [412, 179] on div "© Rezy Design. All rights reserved. Text Block 0 Section 16" at bounding box center [380, 177] width 164 height 16
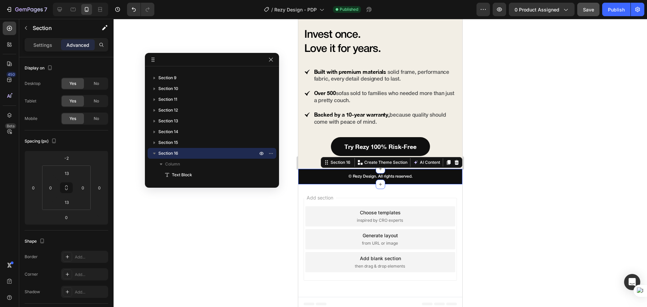
click at [543, 131] on div at bounding box center [380, 163] width 533 height 288
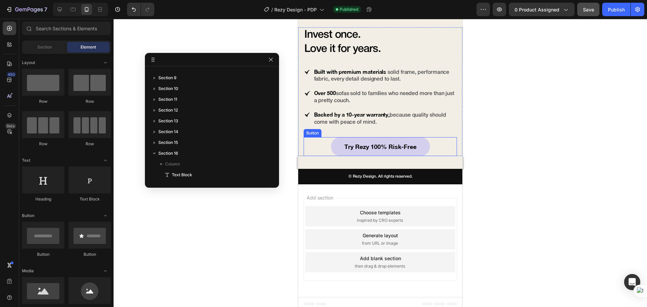
scroll to position [4448, 0]
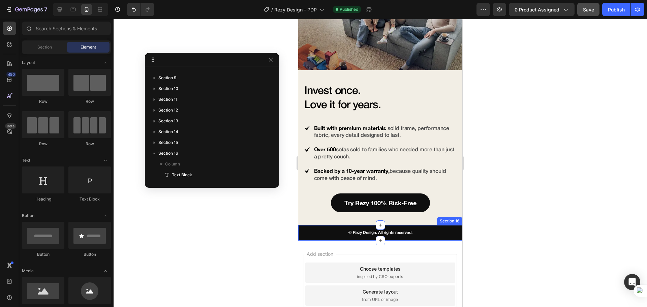
click at [329, 225] on div "© Rezy Design. All rights reserved. Text Block Section 16" at bounding box center [380, 233] width 164 height 16
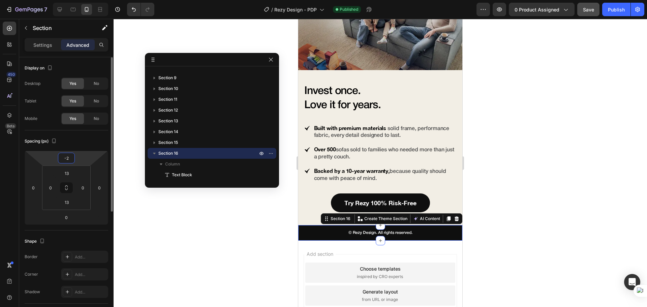
click at [70, 160] on input "-2" at bounding box center [66, 158] width 13 height 10
type input "0"
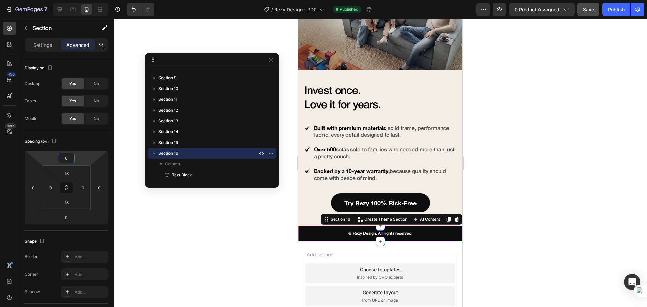
click at [588, 232] on div at bounding box center [380, 163] width 533 height 288
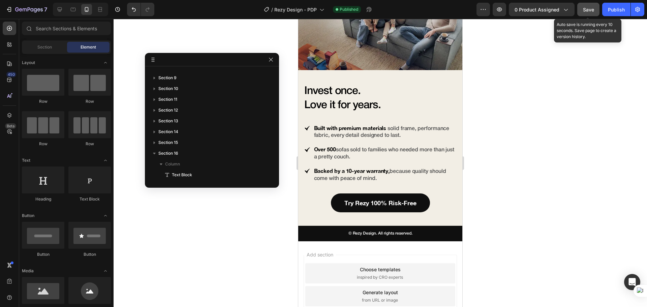
click at [586, 11] on span "Save" at bounding box center [588, 10] width 11 height 6
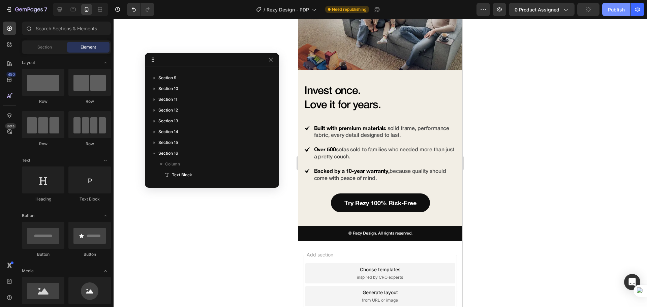
click at [612, 6] on div "Publish" at bounding box center [616, 9] width 17 height 7
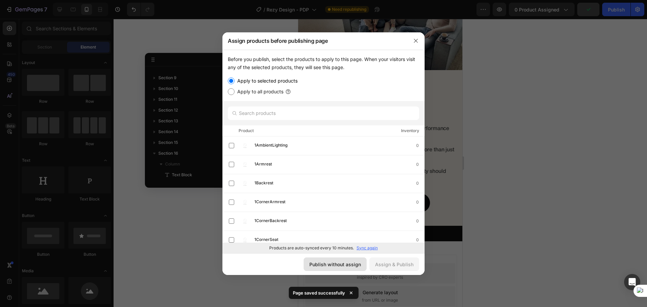
click at [345, 267] on div "Publish without assign" at bounding box center [335, 264] width 52 height 7
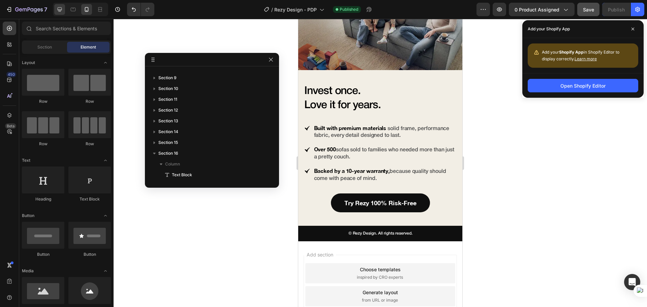
click at [58, 11] on icon at bounding box center [59, 9] width 7 height 7
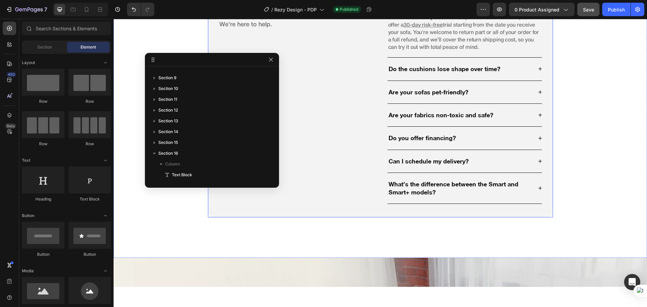
scroll to position [4673, 0]
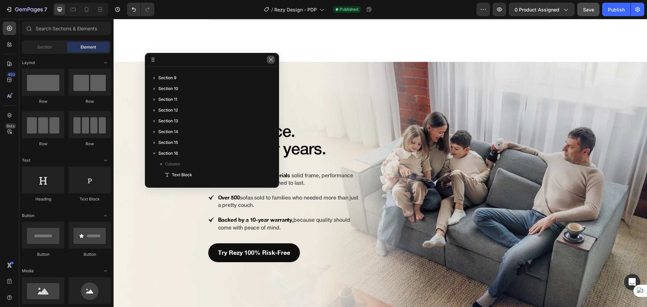
drag, startPoint x: 154, startPoint y: 39, endPoint x: 268, endPoint y: 58, distance: 115.1
click at [268, 58] on button "button" at bounding box center [271, 60] width 8 height 8
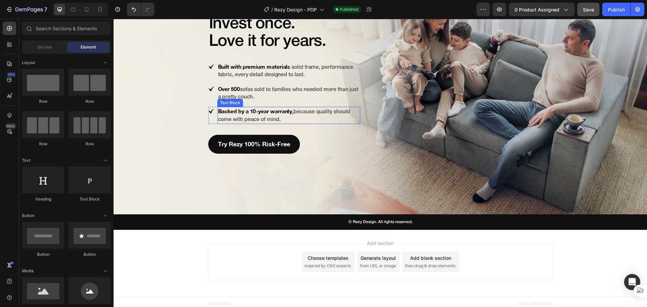
scroll to position [4783, 0]
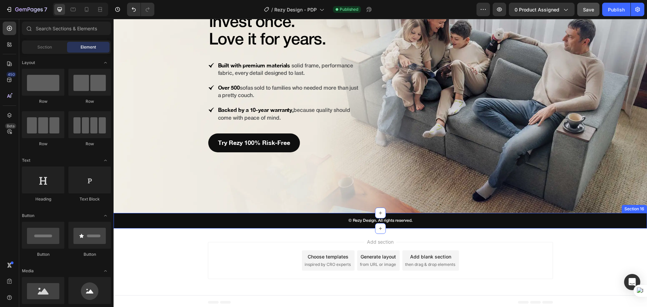
click at [254, 214] on div "© Rezy Design. All rights reserved. Text Block Section 16" at bounding box center [380, 221] width 533 height 16
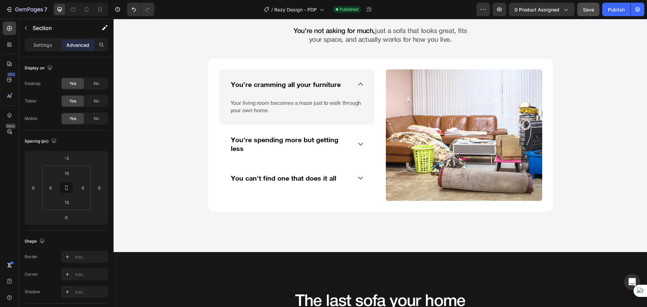
scroll to position [562, 0]
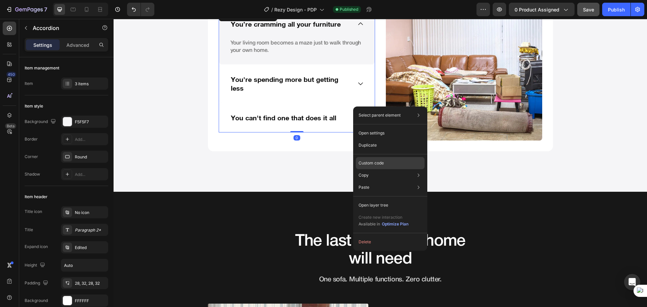
click at [371, 164] on p "Custom code" at bounding box center [371, 163] width 25 height 6
type input "100%"
type input "100"
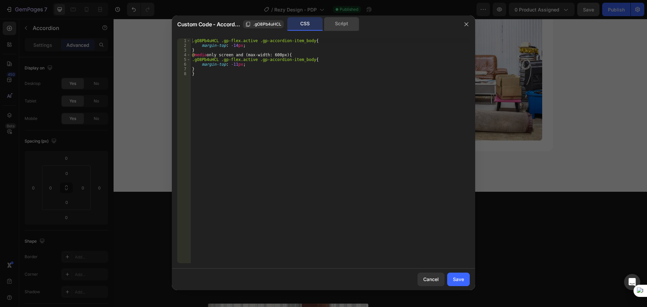
click at [343, 26] on div "Script" at bounding box center [341, 23] width 35 height 13
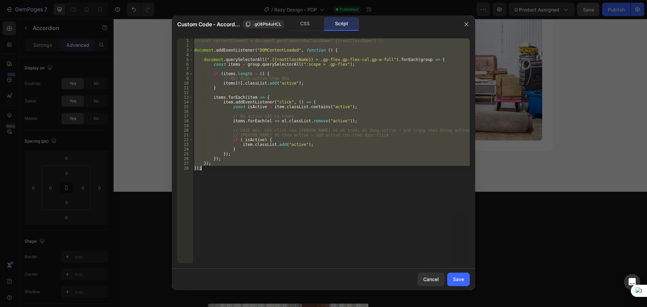
click at [317, 190] on div "//const currentElement = document.getElementsByClassName('{{rootClassName}}'); …" at bounding box center [331, 150] width 277 height 225
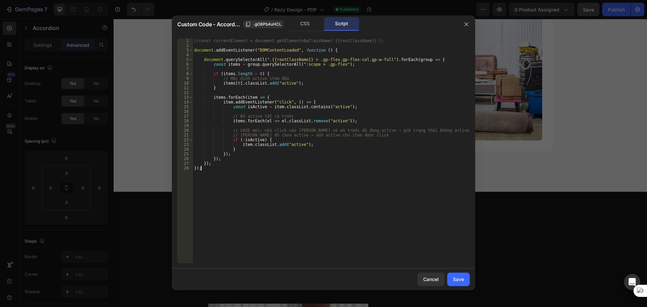
type textarea "}); });"
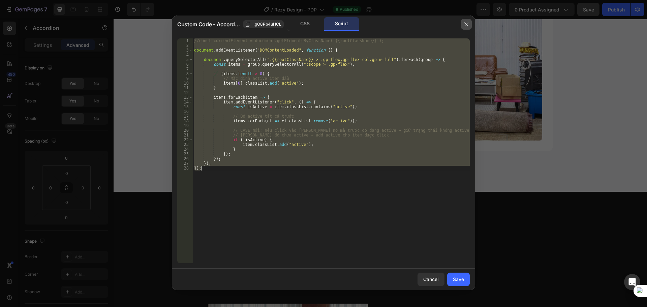
click at [467, 22] on icon "button" at bounding box center [466, 24] width 5 height 5
type input "0"
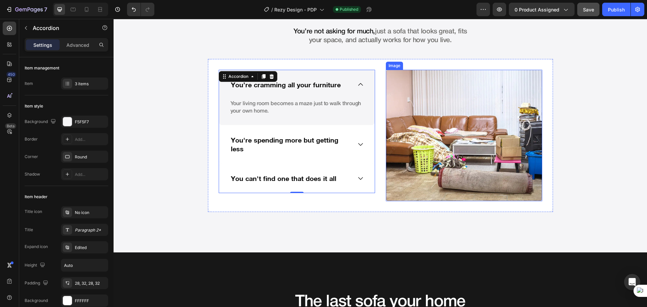
scroll to position [506, 0]
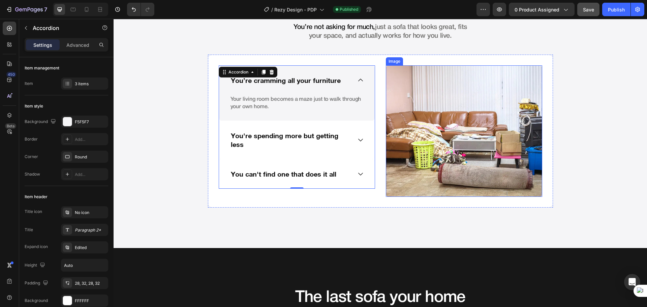
click at [463, 142] on img at bounding box center [464, 130] width 156 height 131
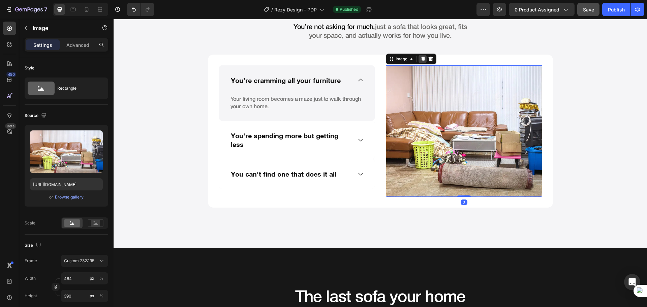
click at [421, 61] on icon at bounding box center [422, 58] width 5 height 5
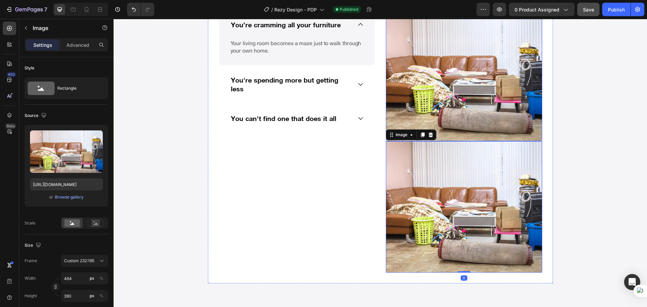
scroll to position [562, 0]
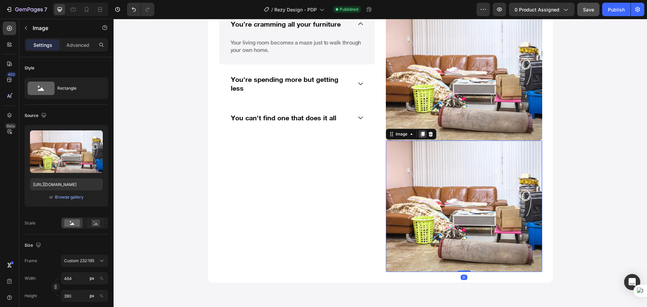
click at [419, 131] on div at bounding box center [423, 134] width 8 height 8
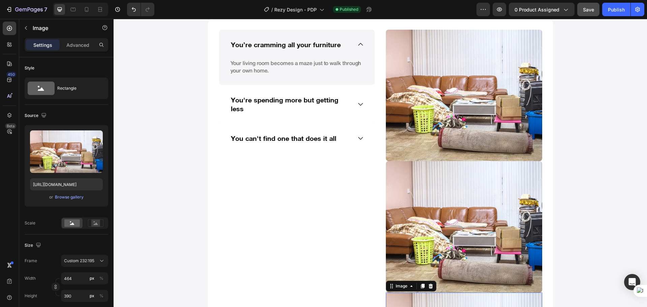
scroll to position [510, 0]
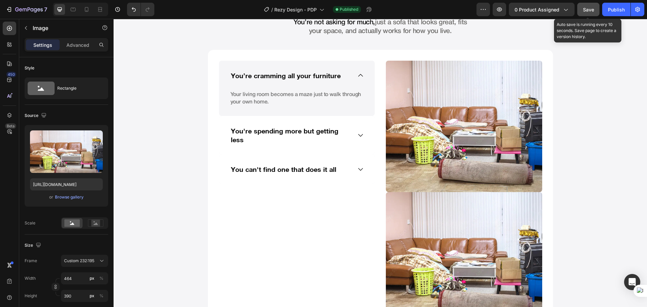
click at [590, 9] on span "Save" at bounding box center [588, 10] width 11 height 6
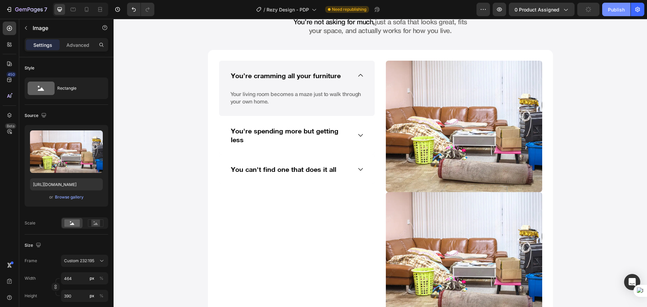
click at [607, 10] on button "Publish" at bounding box center [616, 9] width 28 height 13
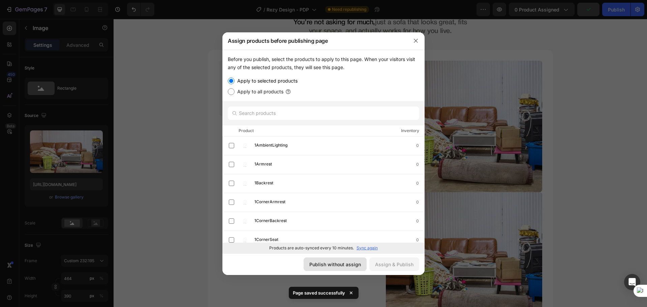
click at [345, 266] on div "Publish without assign" at bounding box center [335, 264] width 52 height 7
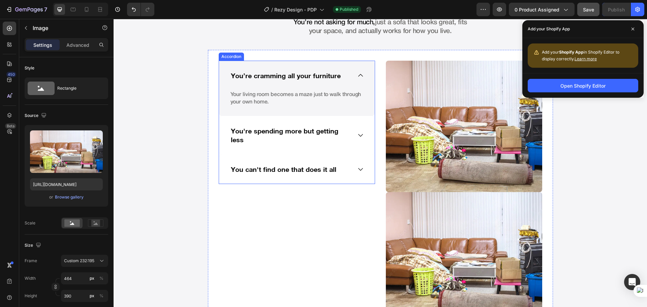
click at [332, 147] on div "You're spending more but getting less" at bounding box center [297, 135] width 156 height 38
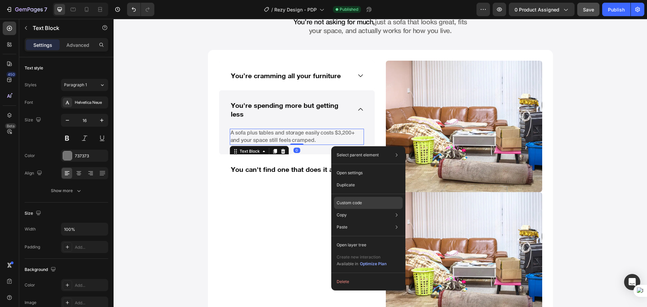
click at [361, 201] on p "Custom code" at bounding box center [349, 203] width 25 height 6
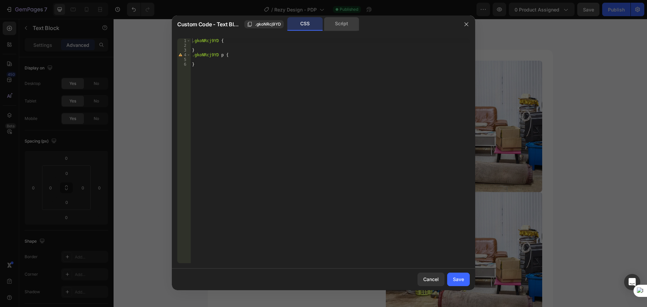
click at [337, 26] on div "Script" at bounding box center [341, 23] width 35 height 13
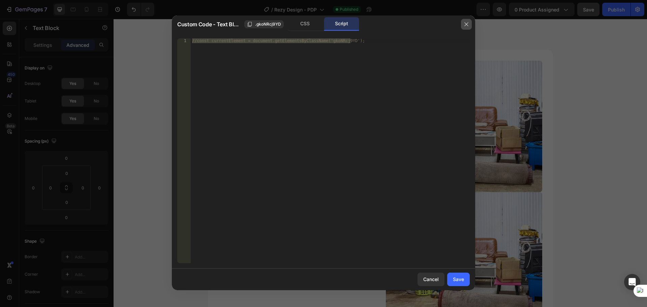
drag, startPoint x: 463, startPoint y: 24, endPoint x: 350, endPoint y: 5, distance: 114.1
click at [463, 24] on button "button" at bounding box center [466, 24] width 11 height 11
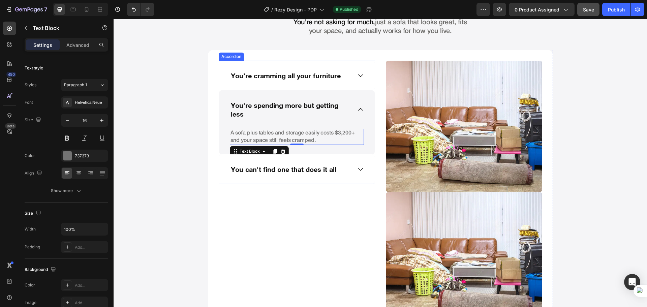
click at [355, 84] on div "You’re cramming all your furniture" at bounding box center [297, 76] width 156 height 30
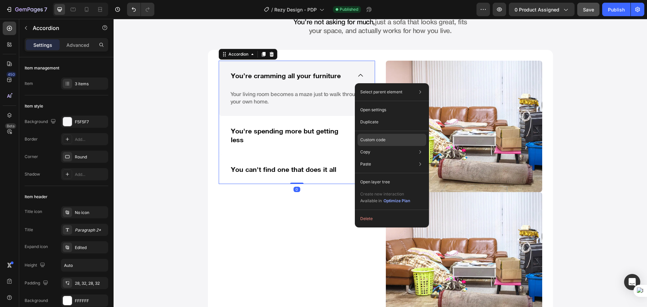
click at [393, 158] on div "Custom code" at bounding box center [392, 164] width 69 height 12
type input "100%"
type input "100"
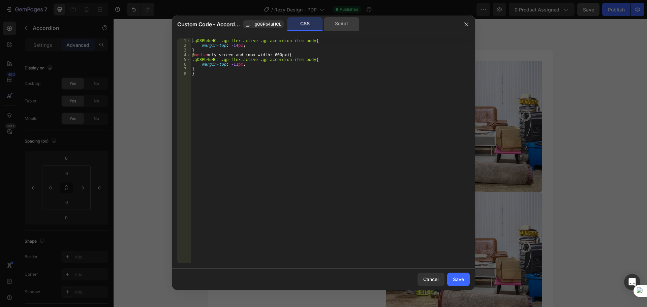
click at [334, 24] on div "Script" at bounding box center [341, 23] width 35 height 13
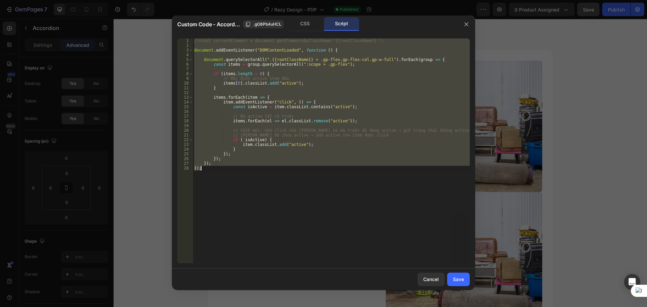
click at [329, 184] on div "//const currentElement = document.getElementsByClassName('{{rootClassName}}'); …" at bounding box center [331, 150] width 277 height 225
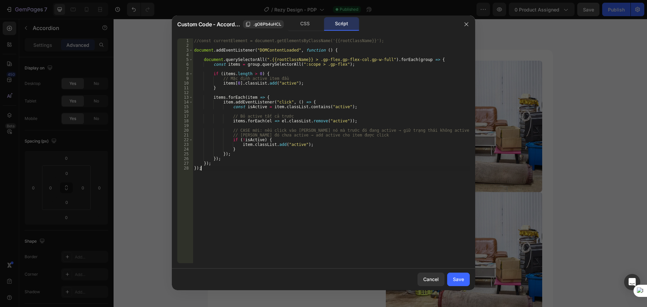
click at [275, 198] on div "//const currentElement = document.getElementsByClassName('{{rootClassName}}'); …" at bounding box center [331, 155] width 277 height 234
type textarea "}); });"
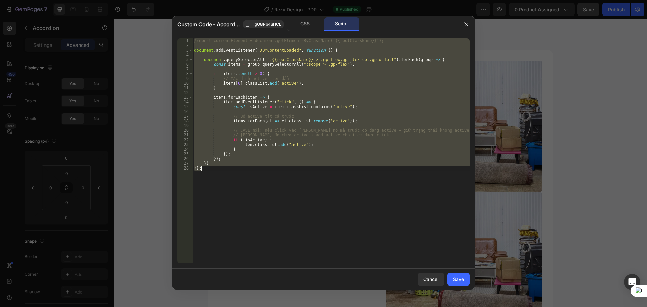
paste textarea
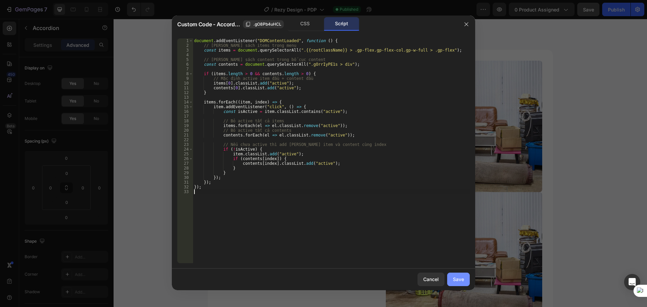
click at [453, 277] on div "Save" at bounding box center [458, 279] width 11 height 7
type input "0"
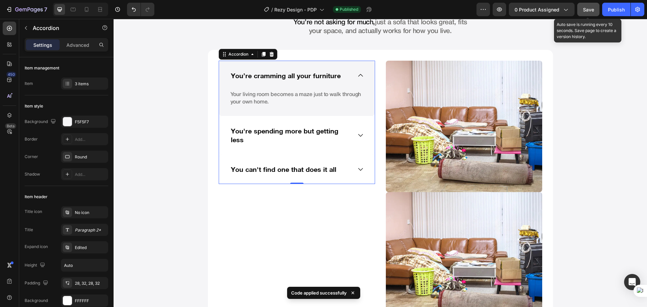
click at [597, 10] on button "Save" at bounding box center [588, 9] width 22 height 13
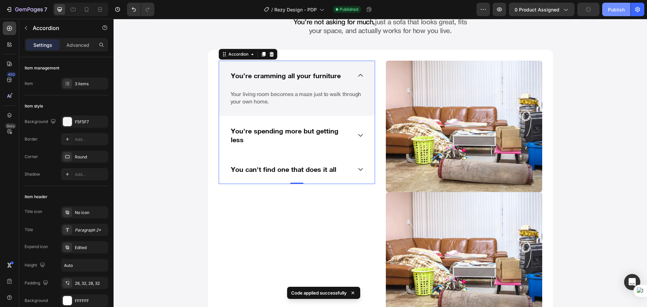
click at [614, 8] on div "Publish" at bounding box center [616, 9] width 17 height 7
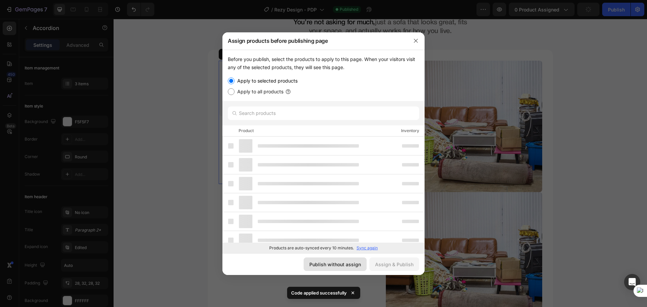
click at [351, 258] on button "Publish without assign" at bounding box center [335, 263] width 63 height 13
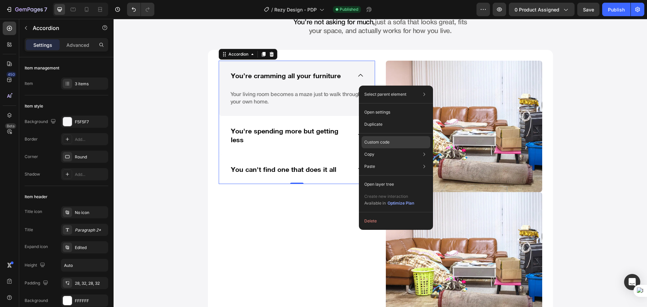
click at [379, 143] on p "Custom code" at bounding box center [376, 142] width 25 height 6
type input "100%"
type input "100"
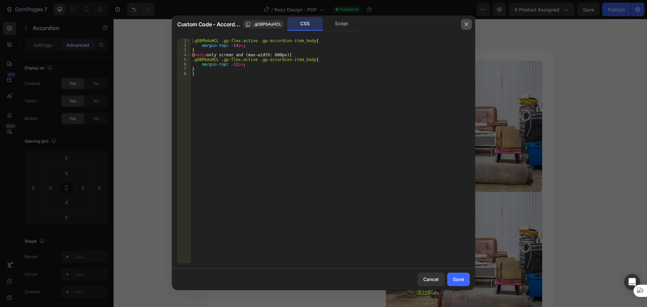
click at [466, 25] on icon "button" at bounding box center [466, 24] width 5 height 5
type input "0"
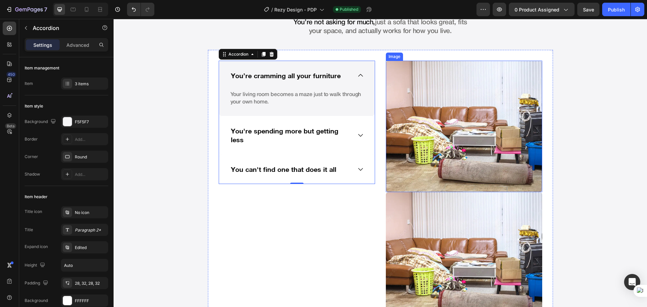
click at [456, 146] on img at bounding box center [464, 126] width 156 height 131
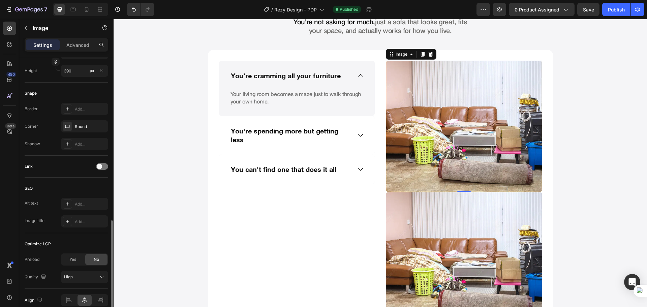
scroll to position [257, 0]
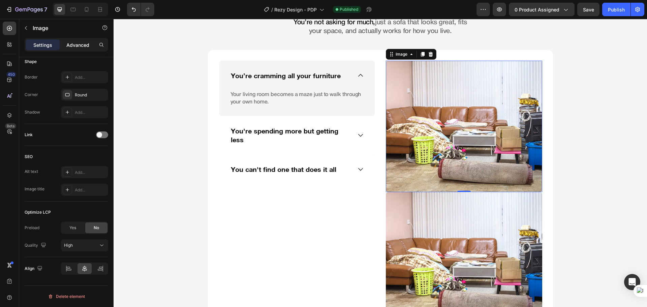
click at [69, 45] on p "Advanced" at bounding box center [77, 44] width 23 height 7
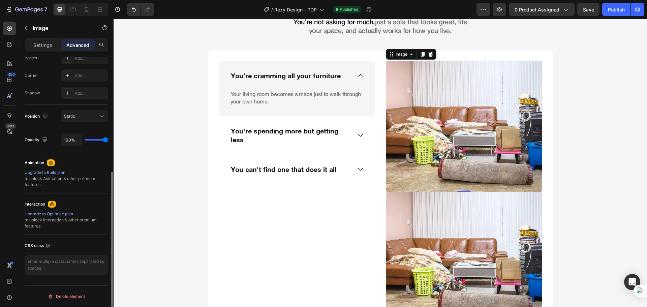
scroll to position [199, 0]
click at [63, 267] on textarea at bounding box center [67, 265] width 84 height 20
type textarea "c"
type textarea "js-custom-show-hide-image"
click at [69, 249] on div "CSS class" at bounding box center [67, 245] width 84 height 11
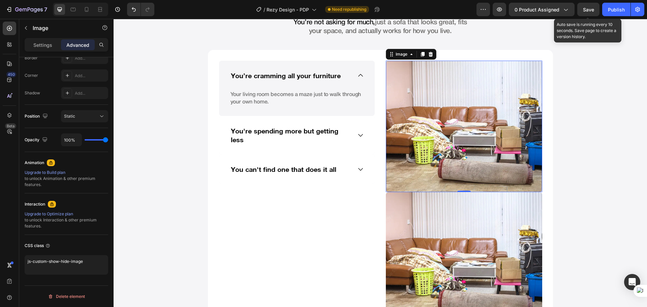
click at [591, 12] on span "Save" at bounding box center [588, 10] width 11 height 6
click at [605, 8] on button "Publish" at bounding box center [616, 9] width 28 height 13
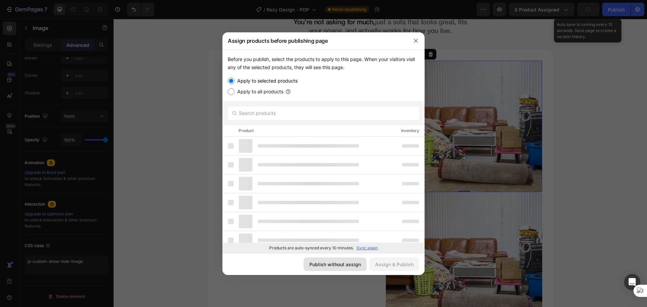
click at [344, 270] on button "Publish without assign" at bounding box center [335, 263] width 63 height 13
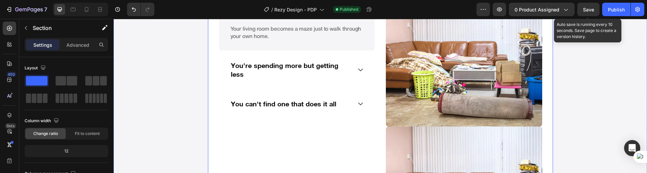
scroll to position [567, 0]
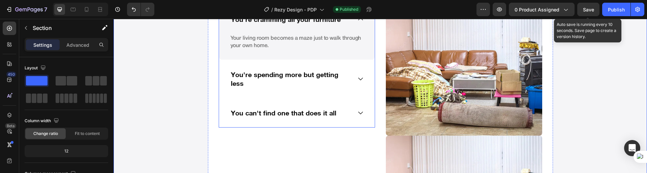
click at [335, 97] on div "You're spending more but getting less" at bounding box center [297, 79] width 156 height 38
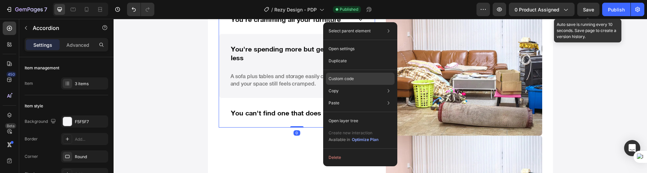
click at [351, 76] on p "Custom code" at bounding box center [341, 79] width 25 height 6
type input "100%"
type input "100"
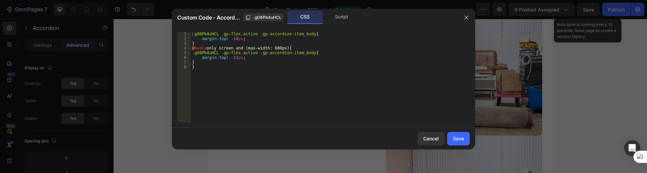
type textarea "}"
click at [248, 72] on div ".gO8Pb4uHCL .gp-flex.active .gp-accordion-item_body { margin-top : -14 px ; } @…" at bounding box center [330, 82] width 279 height 100
click at [199, 44] on div ".gO8Pb4uHCL .gp-flex.active .gp-accordion-item_body { margin-top : -14 px ; } @…" at bounding box center [330, 82] width 279 height 100
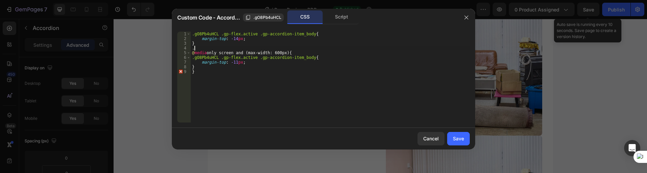
paste textarea "gp-row"
type textarea "}"
paste textarea "gp-row"
paste textarea "gOrrIyPE1s"
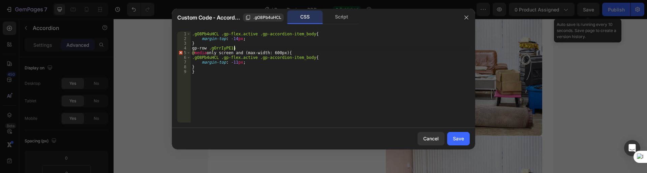
scroll to position [0, 3]
paste textarea "js-custom-show-hide-image"
type textarea "gp-row .gOrrIyPE1s .js-custom-show-hide-image{}"
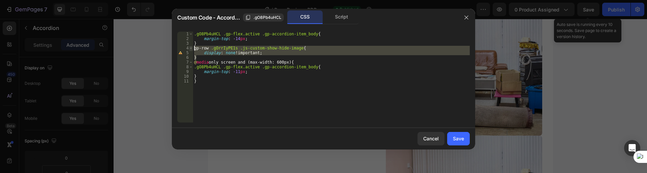
drag, startPoint x: 201, startPoint y: 58, endPoint x: 190, endPoint y: 47, distance: 15.0
click at [190, 47] on div "display: none !; 1 2 3 4 5 6 7 8 9 10 11 .gO8Pb4uHCL .gp-flex.active .gp-accord…" at bounding box center [323, 77] width 293 height 91
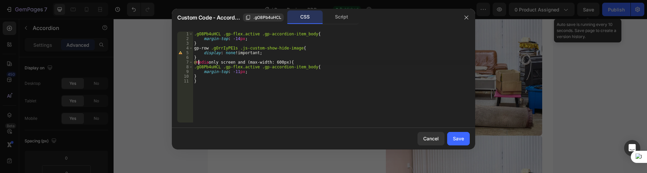
click at [198, 61] on div ".gO8Pb4uHCL .gp-flex.active .gp-accordion-item_body { margin-top : -14 px ; } g…" at bounding box center [331, 82] width 277 height 100
click at [204, 59] on div ".gO8Pb4uHCL .gp-flex.active .gp-accordion-item_body { margin-top : -14 px ; } g…" at bounding box center [331, 82] width 277 height 100
type textarea "}"
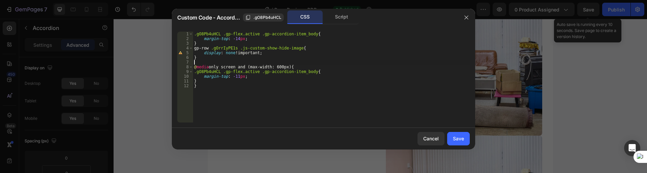
paste textarea "}"
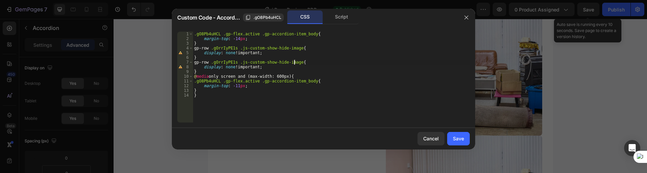
click at [295, 60] on div ".gO8Pb4uHCL .gp-flex.active .gp-accordion-item_body { margin-top : -14 px ; } g…" at bounding box center [331, 82] width 277 height 100
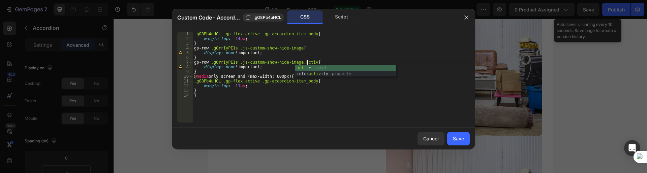
scroll to position [0, 9]
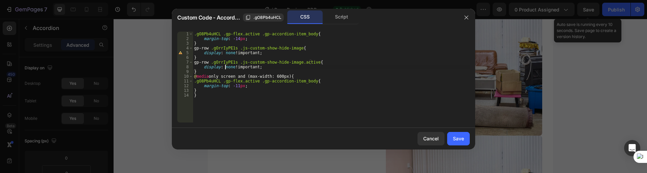
click at [226, 67] on div ".gO8Pb4uHCL .gp-flex.active .gp-accordion-item_body { margin-top : -14 px ; } g…" at bounding box center [331, 82] width 277 height 100
click at [350, 70] on div ".gO8Pb4uHCL .gp-flex.active .gp-accordion-item_body { margin-top : -14 px ; } g…" at bounding box center [331, 82] width 277 height 100
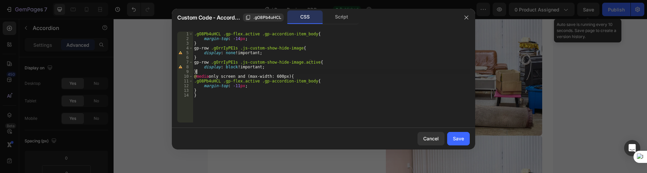
scroll to position [0, 0]
drag, startPoint x: 238, startPoint y: 47, endPoint x: 294, endPoint y: 48, distance: 56.0
click at [294, 48] on div ".gO8Pb4uHCL .gp-flex.active .gp-accordion-item_body { margin-top : -14 px ; } g…" at bounding box center [331, 82] width 277 height 100
click at [341, 18] on div "Script" at bounding box center [341, 16] width 35 height 13
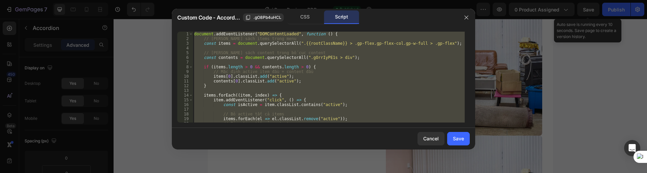
click at [347, 60] on div "document . addEventListener ( "DOMContentLoaded" , function ( ) { // [PERSON_NA…" at bounding box center [329, 77] width 272 height 91
type textarea "const contents = document.querySelectorAll(".gOrrIyPE1s > div");"
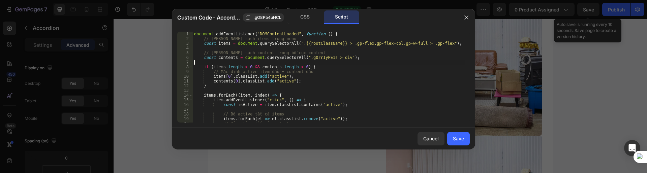
click at [333, 61] on div "document . addEventListener ( "DOMContentLoaded" , function ( ) { // [PERSON_NA…" at bounding box center [329, 82] width 272 height 100
click at [333, 58] on div "document . addEventListener ( "DOMContentLoaded" , function ( ) { // [PERSON_NA…" at bounding box center [329, 82] width 272 height 100
type textarea "const contents = document.querySelectorAll(".gOrrIyPE1s > div");"
click at [333, 58] on div "document . addEventListener ( "DOMContentLoaded" , function ( ) { // [PERSON_NA…" at bounding box center [329, 82] width 272 height 100
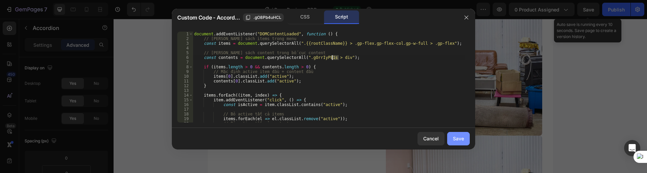
click at [463, 136] on div "Save" at bounding box center [458, 138] width 11 height 7
type input "0"
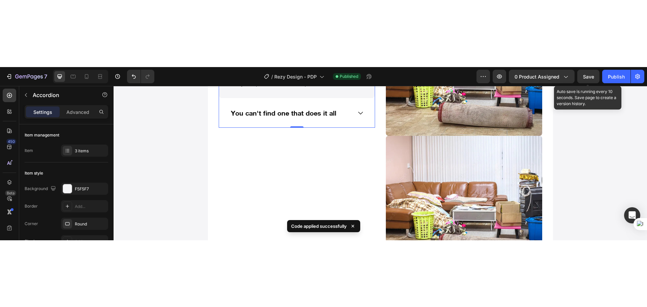
scroll to position [679, 0]
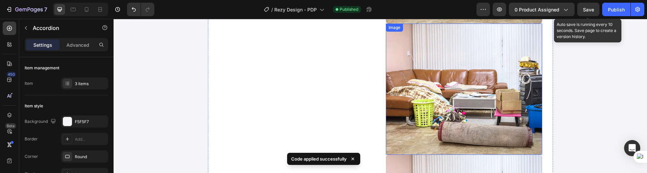
click at [409, 110] on img at bounding box center [464, 89] width 156 height 131
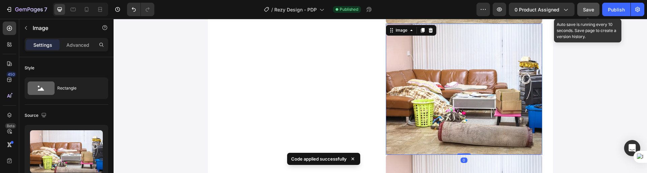
click at [588, 8] on span "Save" at bounding box center [588, 10] width 11 height 6
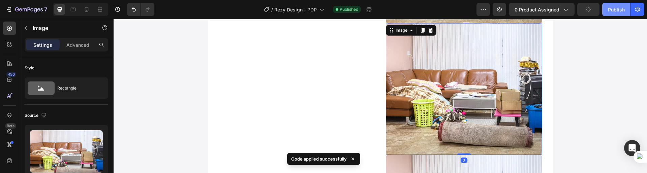
click at [611, 7] on div "Publish" at bounding box center [616, 9] width 17 height 7
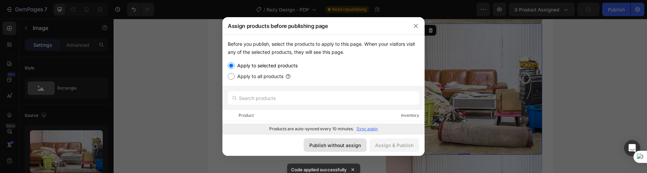
click at [361, 148] on div "Publish without assign" at bounding box center [335, 145] width 52 height 7
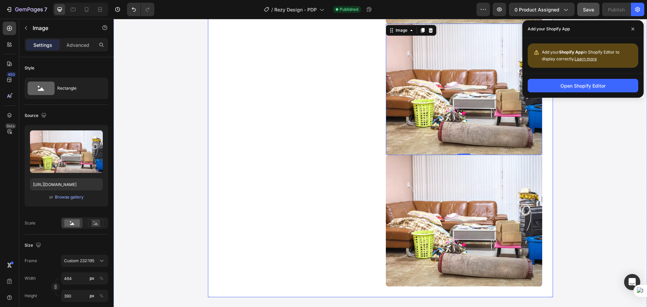
scroll to position [510, 0]
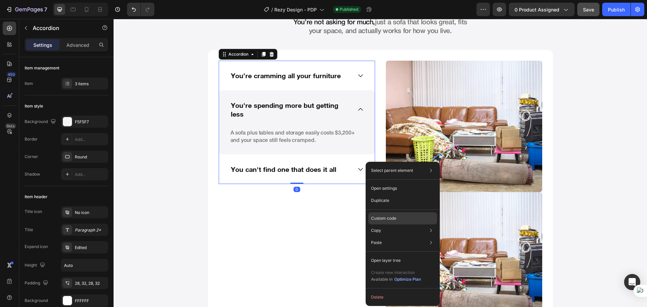
click at [385, 216] on p "Custom code" at bounding box center [383, 218] width 25 height 6
type input "100%"
type input "100"
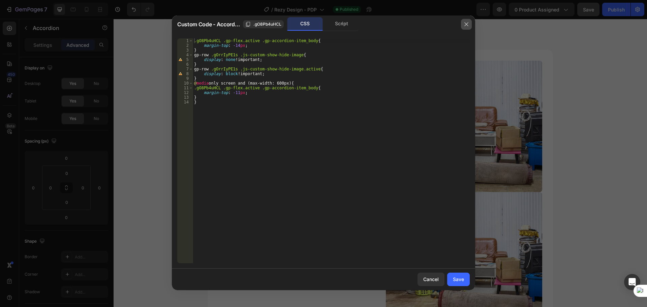
click at [469, 24] on icon "button" at bounding box center [466, 24] width 5 height 5
type input "0"
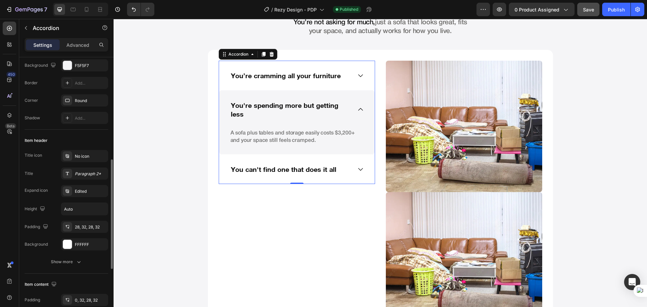
scroll to position [113, 0]
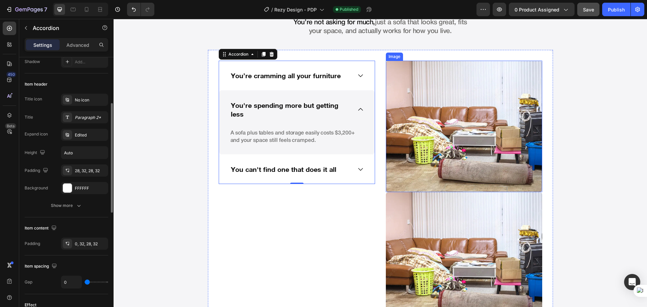
click at [438, 142] on img at bounding box center [464, 126] width 156 height 131
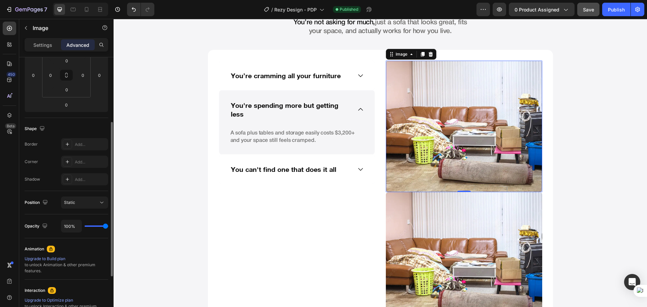
scroll to position [199, 0]
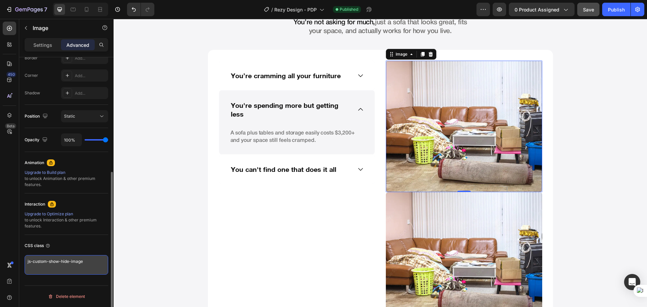
click at [74, 263] on textarea "js-custom-show-hide-image" at bounding box center [67, 265] width 84 height 20
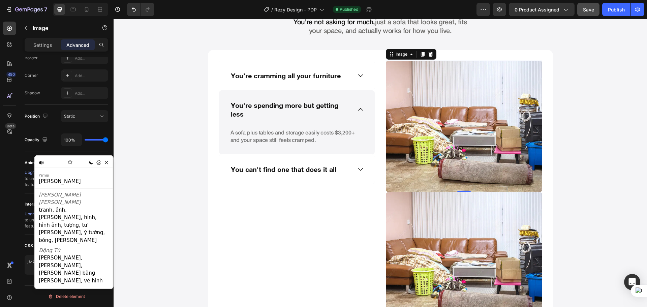
click at [9, 239] on div "450 Beta" at bounding box center [9, 140] width 13 height 237
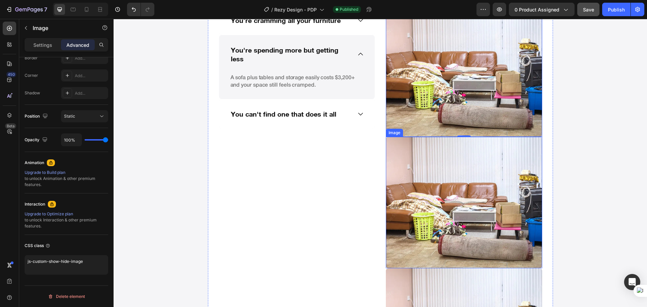
scroll to position [567, 0]
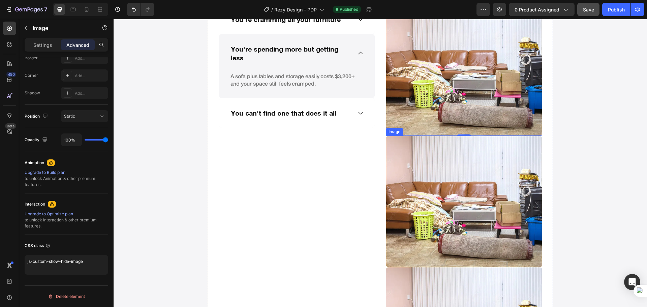
click at [479, 215] on img at bounding box center [464, 201] width 156 height 131
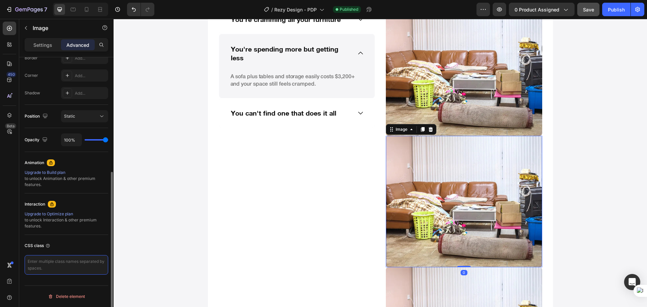
click at [66, 259] on textarea at bounding box center [67, 265] width 84 height 20
paste textarea "js-custom-show-hide-image"
type textarea "js-custom-show-hide-image"
click at [10, 229] on div "450 Beta" at bounding box center [9, 140] width 13 height 237
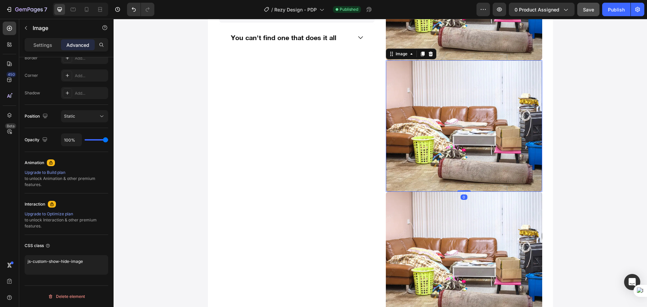
scroll to position [679, 0]
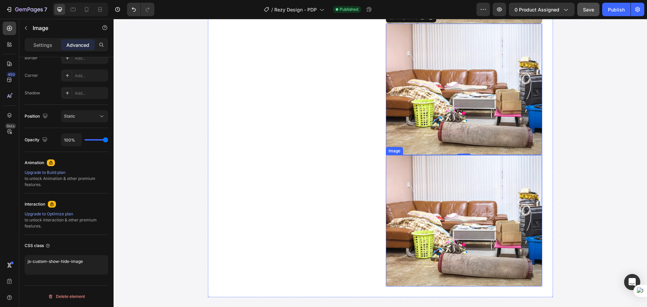
click at [475, 231] on img at bounding box center [464, 220] width 156 height 131
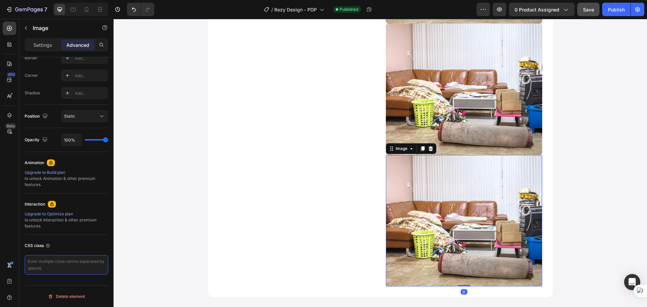
click at [75, 265] on textarea at bounding box center [67, 265] width 84 height 20
paste textarea "js-custom-show-hide-image"
type textarea "js-custom-show-hide-image"
click at [600, 16] on div "7 / Rezy Design - PDP Published Preview 0 product assigned Save Publish" at bounding box center [323, 9] width 647 height 19
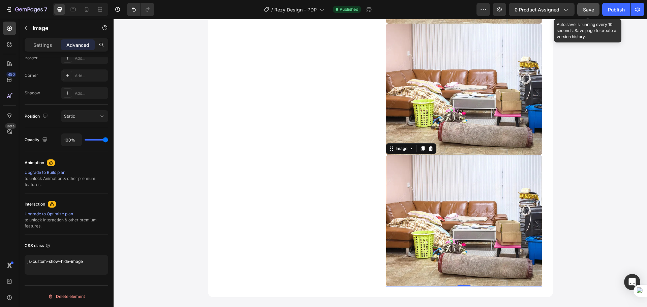
click at [594, 14] on button "Save" at bounding box center [588, 9] width 22 height 13
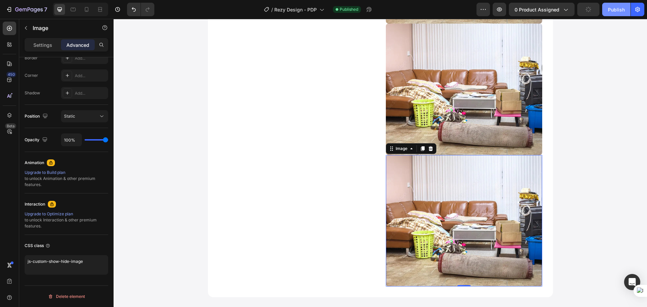
click at [615, 11] on div "Publish" at bounding box center [616, 9] width 17 height 7
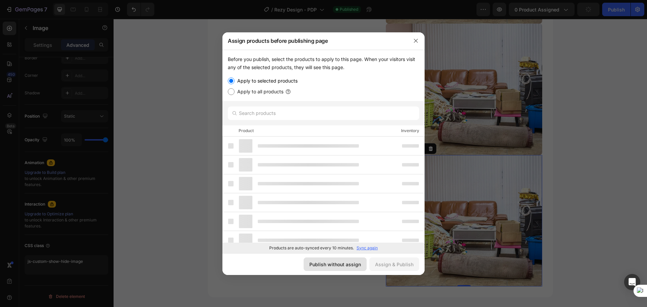
click at [350, 263] on div "Publish without assign" at bounding box center [335, 264] width 52 height 7
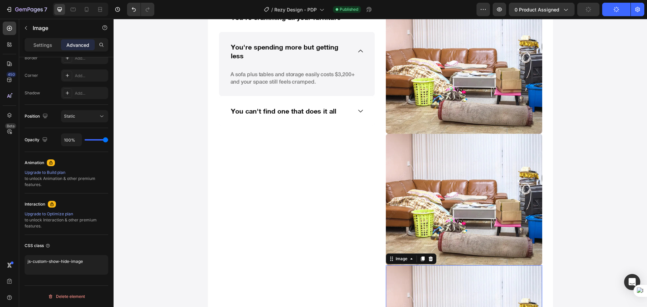
scroll to position [510, 0]
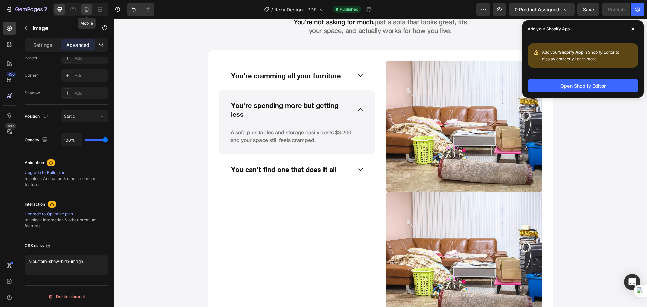
click at [89, 10] on icon at bounding box center [86, 9] width 7 height 7
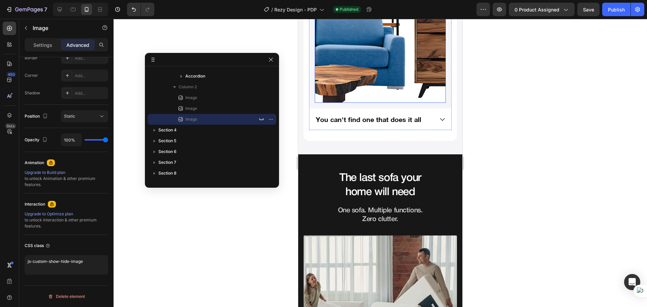
scroll to position [655, 0]
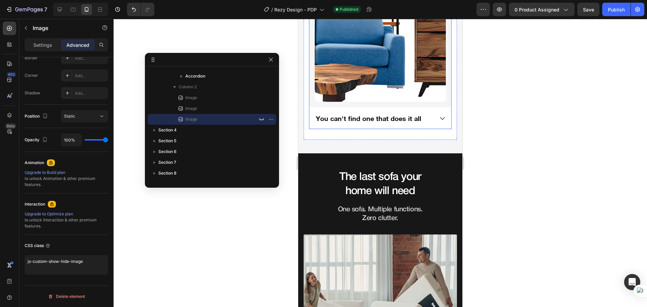
click at [429, 115] on div "You can't find one that does it all" at bounding box center [380, 119] width 142 height 22
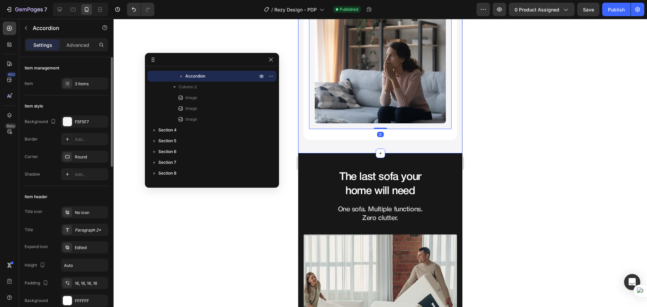
scroll to position [487, 0]
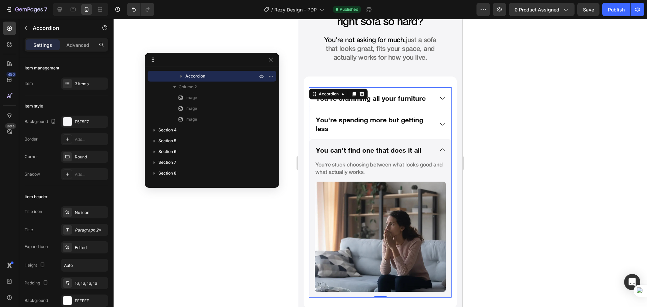
click at [439, 124] on icon at bounding box center [442, 124] width 7 height 7
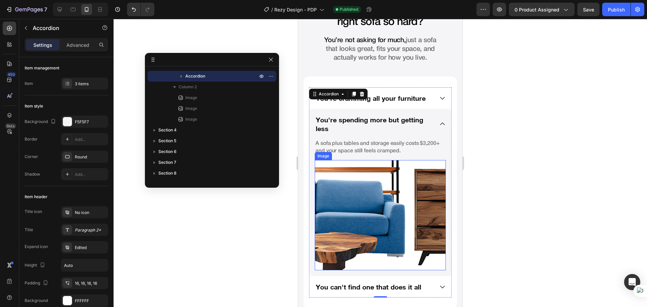
click at [394, 190] on img at bounding box center [380, 215] width 131 height 110
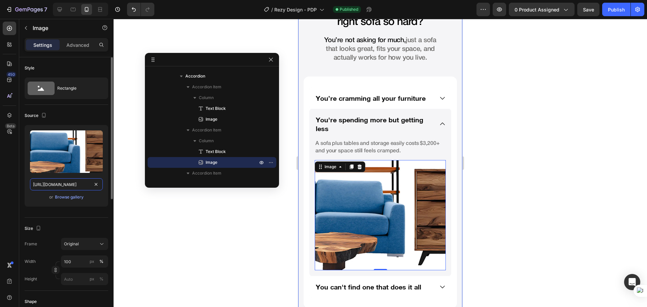
click at [69, 183] on input "[URL][DOMAIN_NAME]" at bounding box center [66, 184] width 73 height 12
click at [55, 6] on div at bounding box center [59, 9] width 11 height 11
type input "[URL][DOMAIN_NAME]"
type input "464"
type input "390"
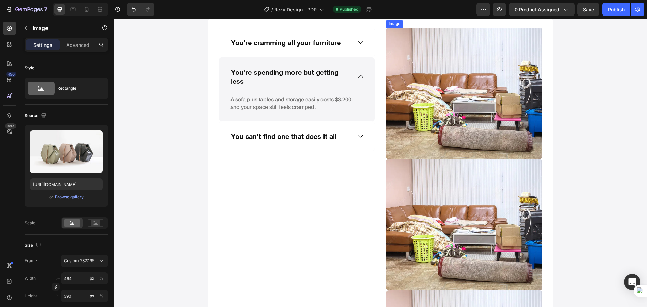
scroll to position [576, 0]
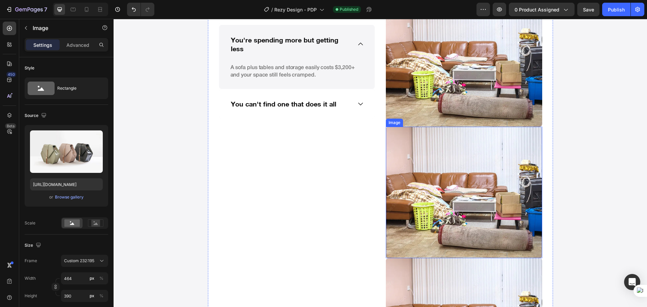
click at [442, 172] on img at bounding box center [464, 192] width 156 height 131
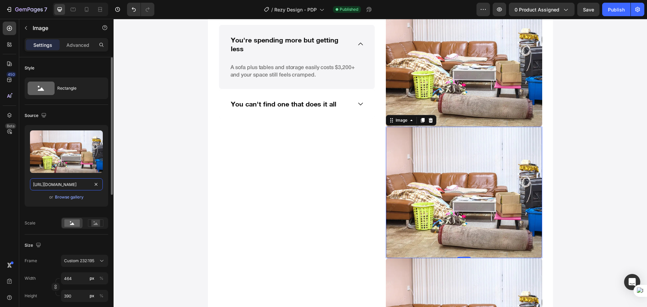
click at [56, 184] on input "[URL][DOMAIN_NAME]" at bounding box center [66, 184] width 73 height 12
paste input "c24bc79-59f7-42e5-99c5-a2cd858773c3"
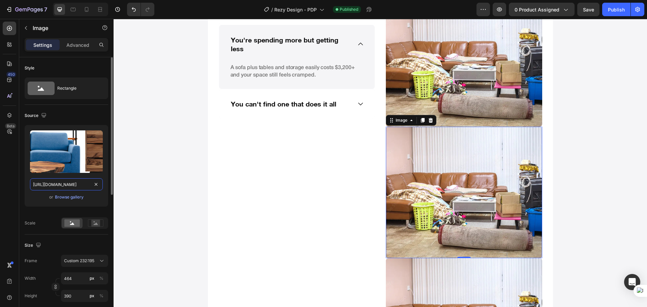
type input "[URL][DOMAIN_NAME]"
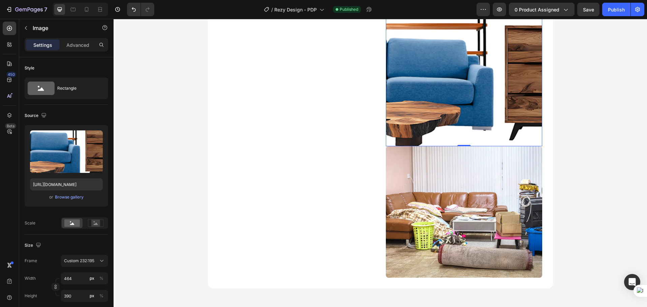
scroll to position [688, 0]
click at [87, 9] on icon at bounding box center [86, 9] width 7 height 7
type input "303"
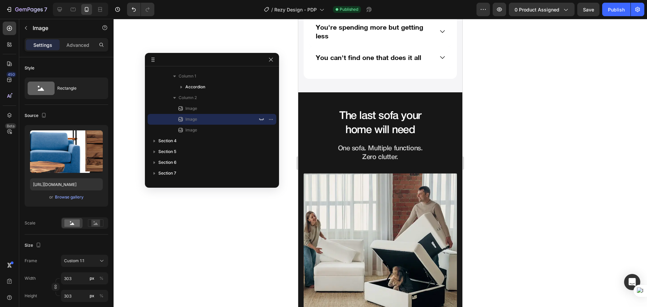
scroll to position [662, 0]
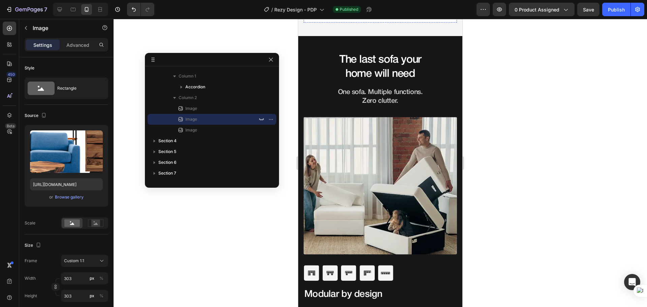
click at [425, 6] on div "You can't find one that does it all" at bounding box center [374, 1] width 119 height 11
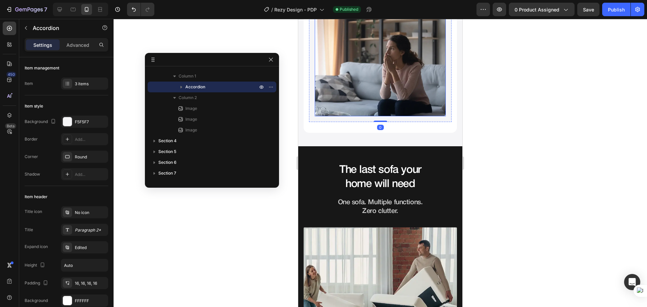
click at [372, 79] on img at bounding box center [380, 61] width 131 height 110
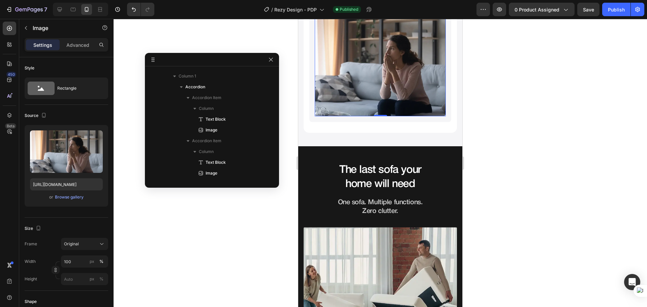
scroll to position [171, 0]
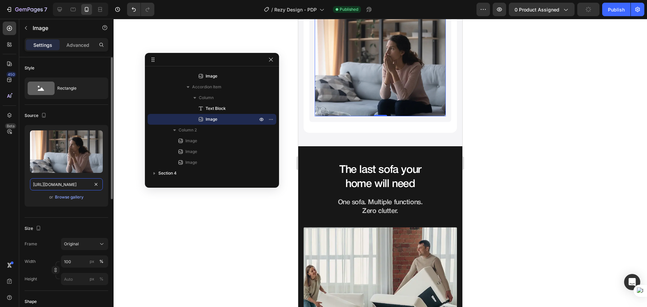
click at [70, 183] on input "[URL][DOMAIN_NAME]" at bounding box center [66, 184] width 73 height 12
click at [10, 177] on div "450 Beta" at bounding box center [9, 140] width 13 height 237
click at [61, 7] on icon at bounding box center [60, 9] width 4 height 4
type input "[URL][DOMAIN_NAME]"
type input "464"
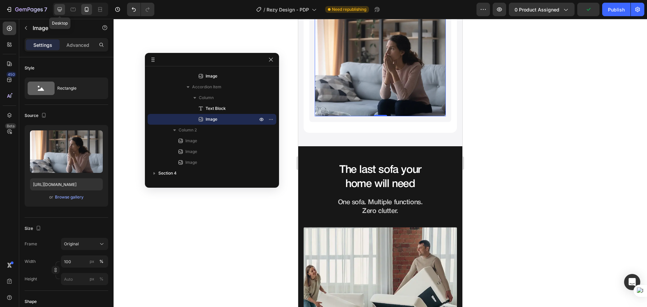
type input "390"
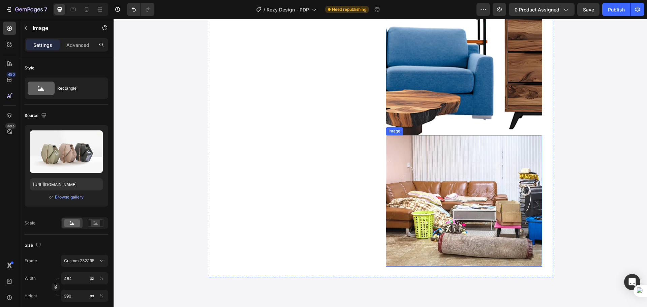
scroll to position [751, 0]
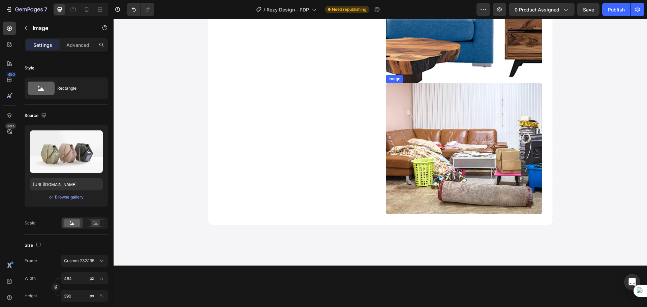
click at [433, 174] on img at bounding box center [464, 148] width 156 height 131
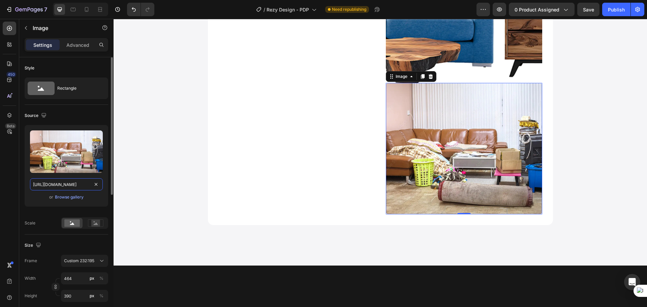
click at [57, 186] on input "[URL][DOMAIN_NAME]" at bounding box center [66, 184] width 73 height 12
paste input "87e9fc2-eb65-4fd2-8fb6-2b040e5d5e03"
type input "[URL][DOMAIN_NAME]"
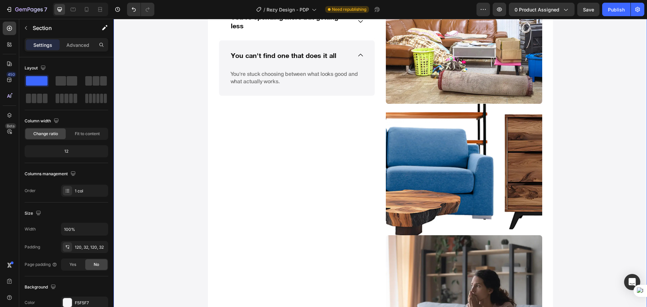
scroll to position [582, 0]
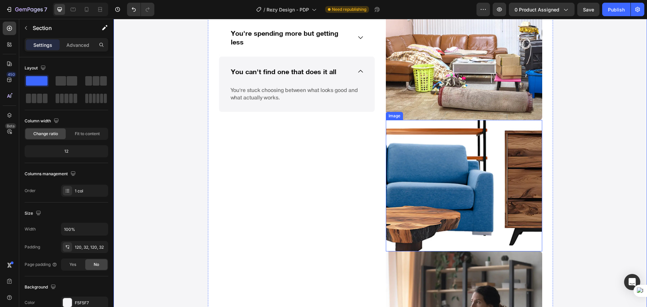
click at [497, 176] on img at bounding box center [464, 185] width 156 height 131
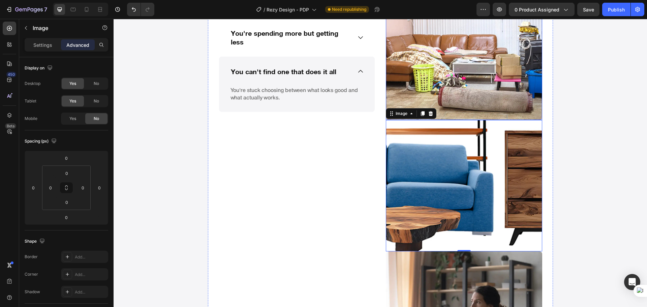
click at [495, 91] on img at bounding box center [464, 54] width 156 height 131
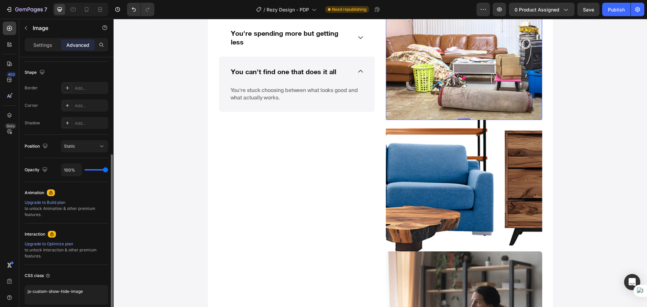
scroll to position [0, 0]
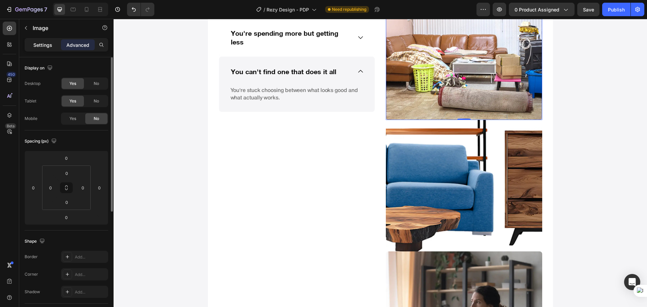
click at [39, 43] on p "Settings" at bounding box center [42, 44] width 19 height 7
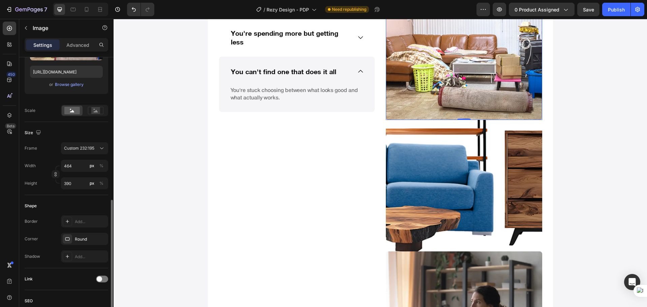
scroll to position [169, 0]
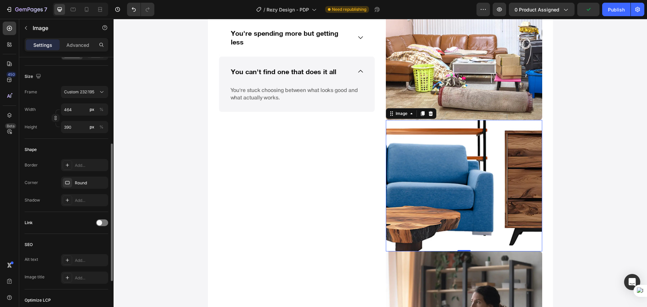
click at [451, 204] on img at bounding box center [464, 185] width 156 height 131
click at [85, 183] on div "Round" at bounding box center [85, 183] width 20 height 6
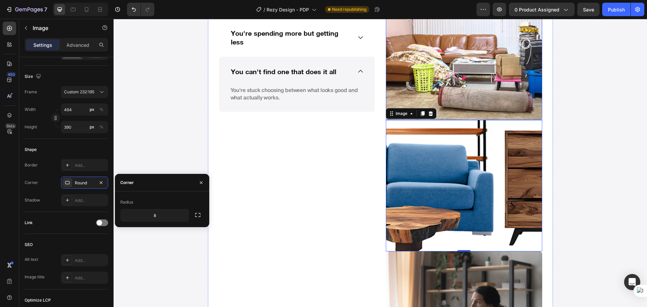
click at [448, 64] on img at bounding box center [464, 54] width 156 height 131
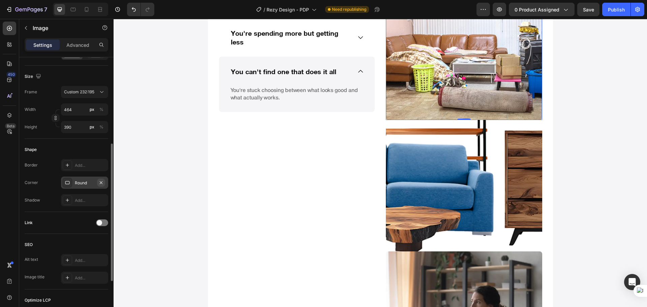
click at [102, 185] on icon "button" at bounding box center [100, 182] width 5 height 5
click at [467, 215] on img at bounding box center [464, 185] width 156 height 131
click at [101, 185] on icon "button" at bounding box center [100, 182] width 5 height 5
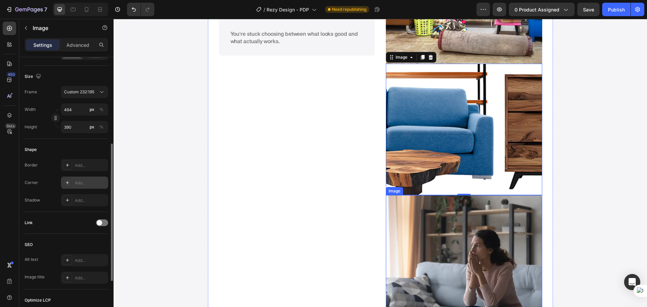
click at [474, 233] on img at bounding box center [464, 260] width 156 height 131
click at [105, 183] on button "button" at bounding box center [101, 183] width 8 height 8
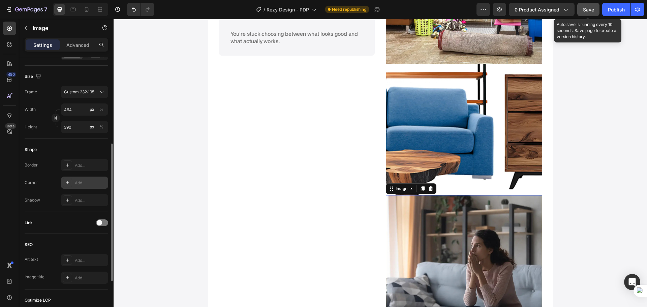
click at [595, 7] on button "Save" at bounding box center [588, 9] width 22 height 13
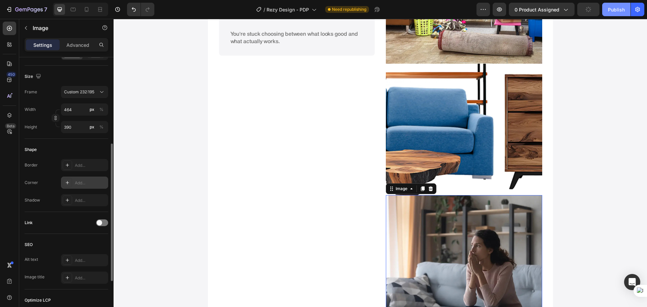
click at [613, 6] on div "Publish" at bounding box center [616, 9] width 17 height 7
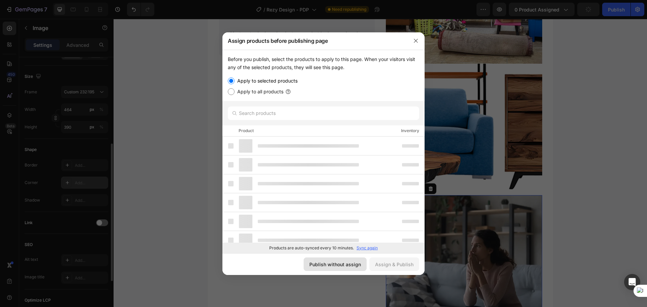
drag, startPoint x: 331, startPoint y: 269, endPoint x: 219, endPoint y: 251, distance: 113.7
click at [331, 269] on button "Publish without assign" at bounding box center [335, 263] width 63 height 13
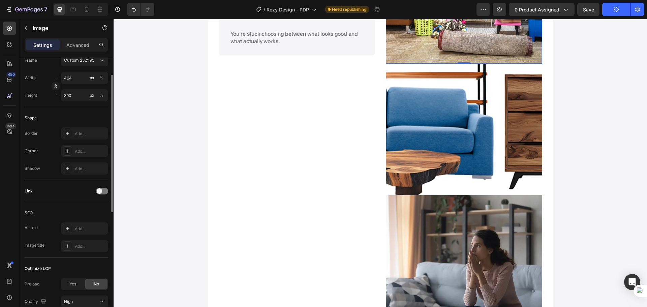
scroll to position [144, 0]
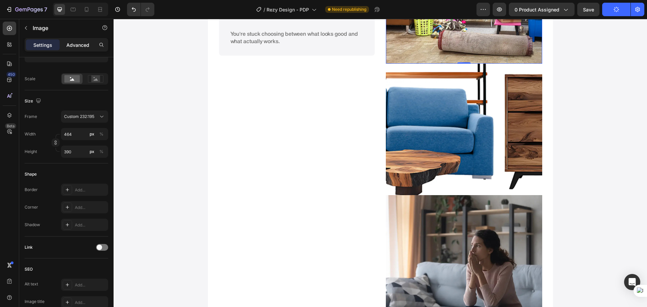
click at [88, 44] on p "Advanced" at bounding box center [77, 44] width 23 height 7
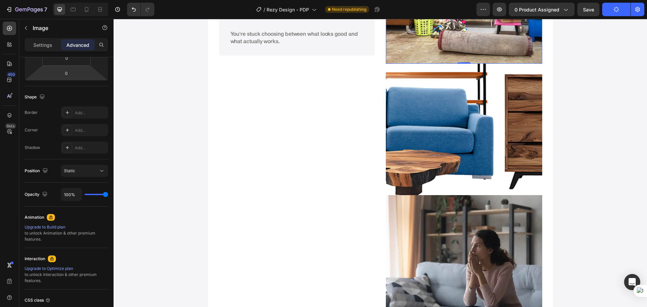
scroll to position [0, 0]
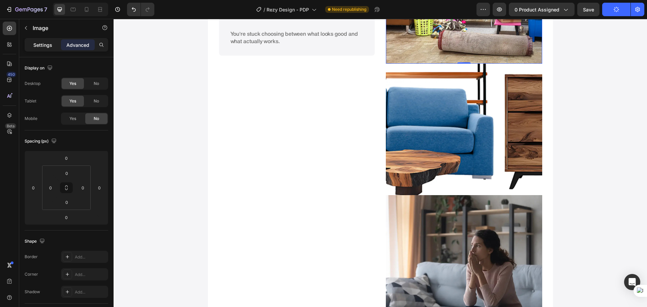
click at [52, 44] on p "Settings" at bounding box center [42, 44] width 19 height 7
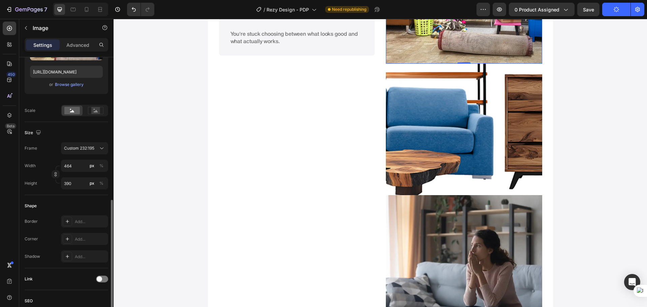
scroll to position [225, 0]
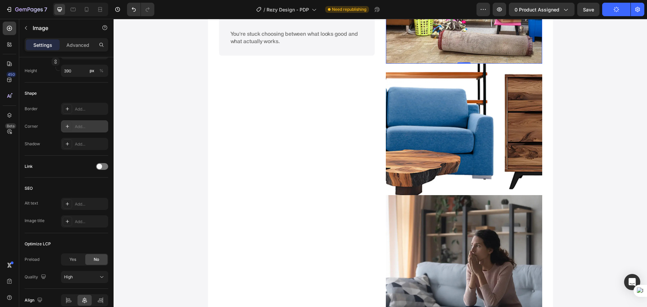
click at [84, 126] on div "Add..." at bounding box center [91, 127] width 32 height 6
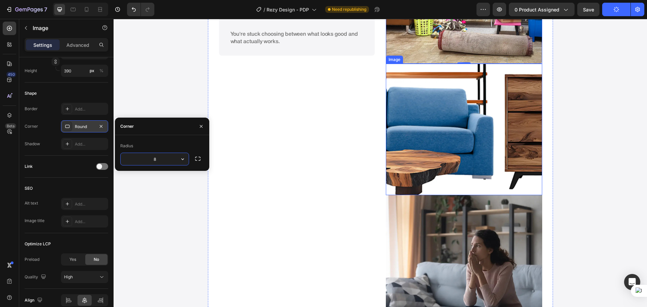
click at [466, 153] on img at bounding box center [464, 129] width 156 height 131
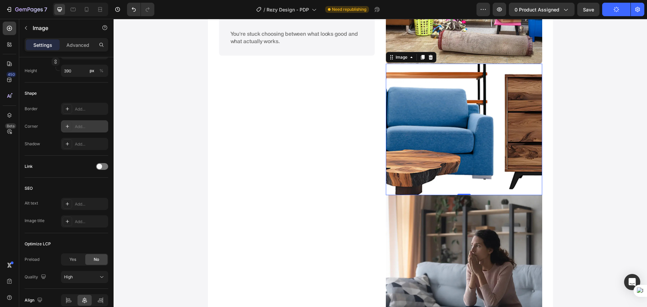
click at [82, 127] on div "Add..." at bounding box center [91, 127] width 32 height 6
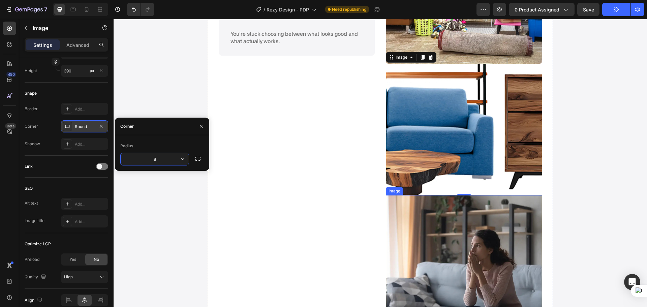
click at [495, 227] on img at bounding box center [464, 260] width 156 height 131
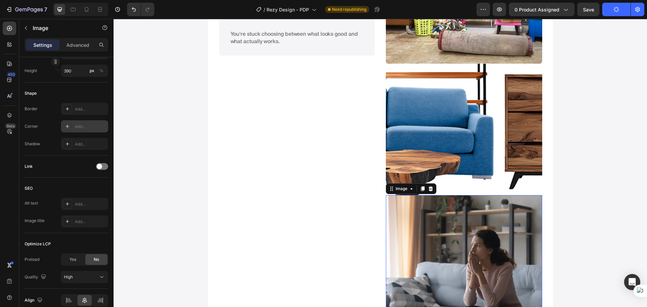
click at [84, 128] on div "Add..." at bounding box center [91, 127] width 32 height 6
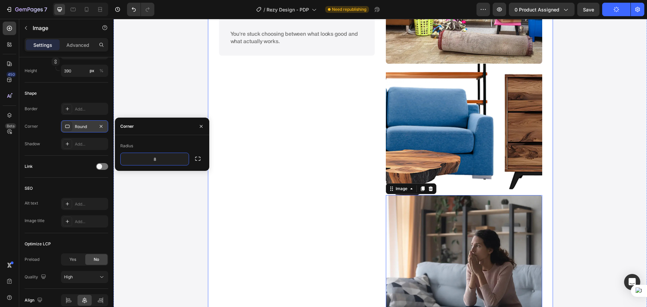
click at [329, 239] on div "You’re cramming all your furniture You're spending more but getting less You ca…" at bounding box center [297, 129] width 156 height 394
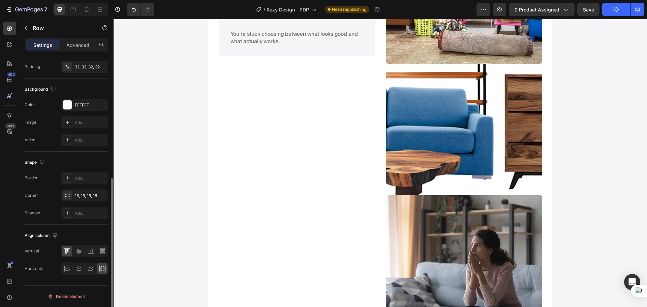
scroll to position [0, 0]
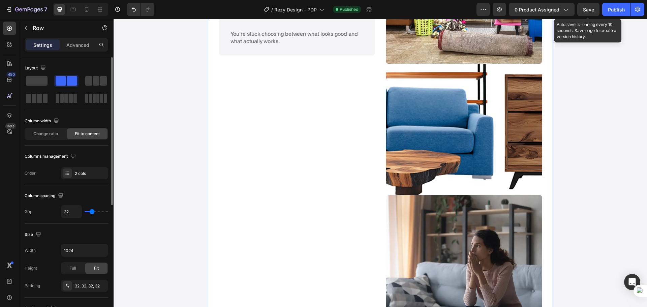
click at [589, 11] on span "Save" at bounding box center [588, 10] width 11 height 6
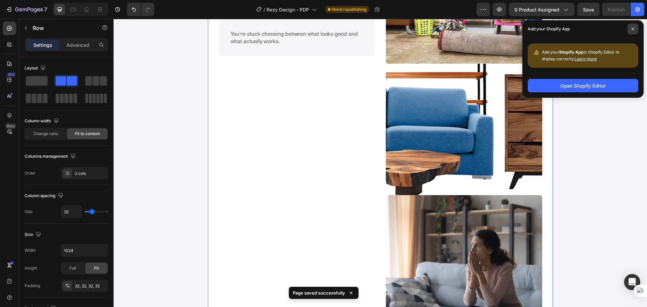
click at [636, 30] on span at bounding box center [632, 29] width 11 height 11
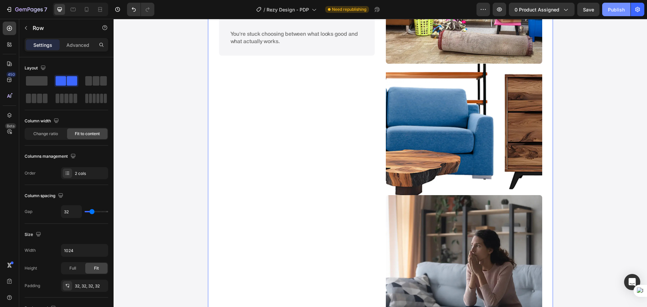
click at [615, 14] on button "Publish" at bounding box center [616, 9] width 28 height 13
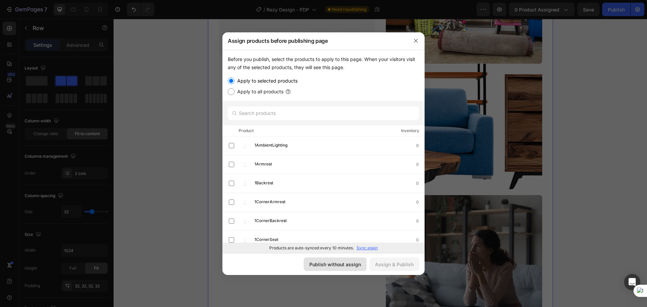
drag, startPoint x: 354, startPoint y: 262, endPoint x: 240, endPoint y: 244, distance: 115.4
click at [354, 262] on div "Publish without assign" at bounding box center [335, 264] width 52 height 7
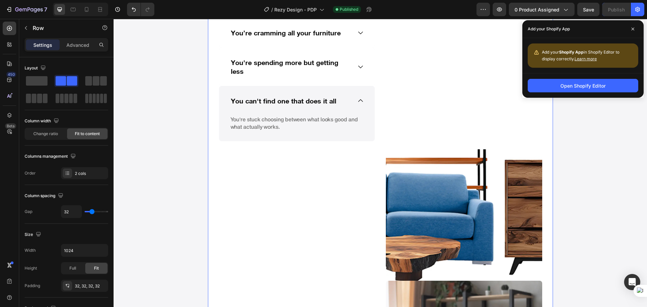
scroll to position [526, 0]
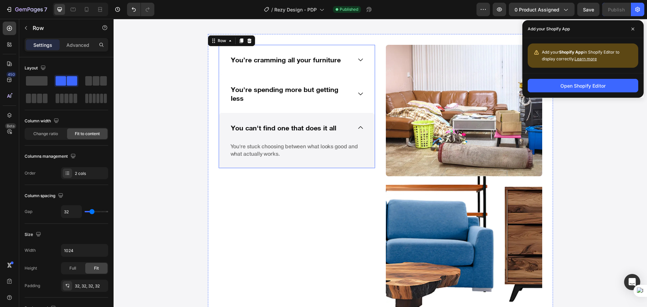
click at [338, 107] on div "You're spending more but getting less" at bounding box center [297, 93] width 156 height 38
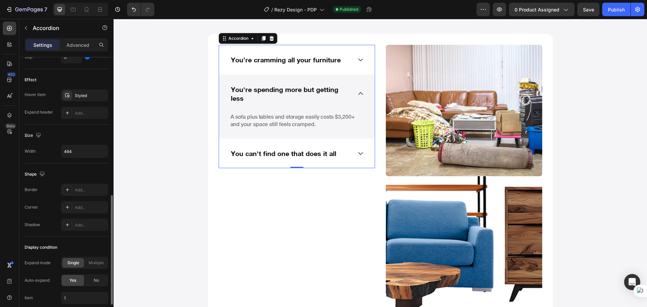
scroll to position [390, 0]
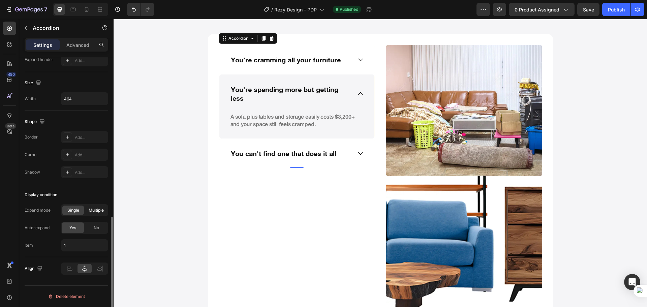
click at [90, 212] on span "Multiple" at bounding box center [96, 210] width 15 height 6
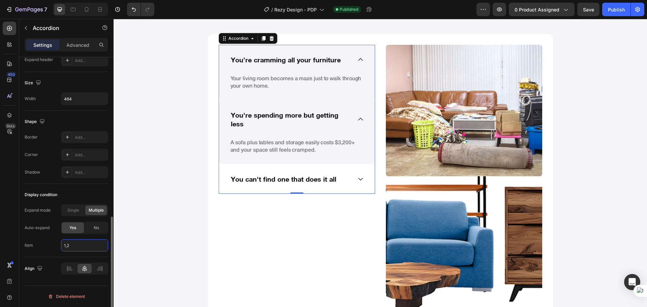
click at [76, 250] on input "1,2" at bounding box center [84, 245] width 47 height 12
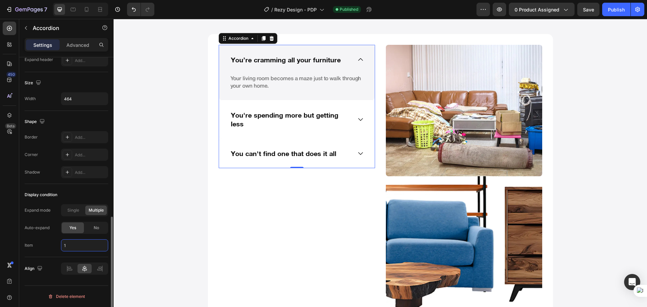
type input "1"
click at [48, 240] on div "Item 1" at bounding box center [67, 245] width 84 height 12
click at [350, 121] on div "You're spending more but getting less" at bounding box center [297, 119] width 156 height 38
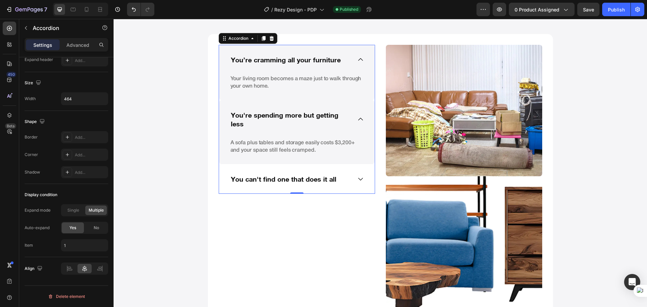
click at [350, 118] on div "You're spending more but getting less" at bounding box center [297, 119] width 156 height 38
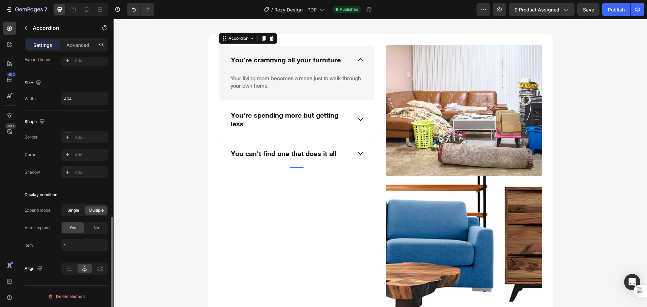
click at [80, 210] on div "Single" at bounding box center [73, 210] width 22 height 9
click at [52, 242] on div "Item 1" at bounding box center [67, 245] width 84 height 12
click at [53, 236] on div "Expand mode Single Multiple Auto-expand Yes No Item 1" at bounding box center [67, 227] width 84 height 47
click at [344, 59] on div "You’re cramming all your furniture" at bounding box center [291, 59] width 122 height 11
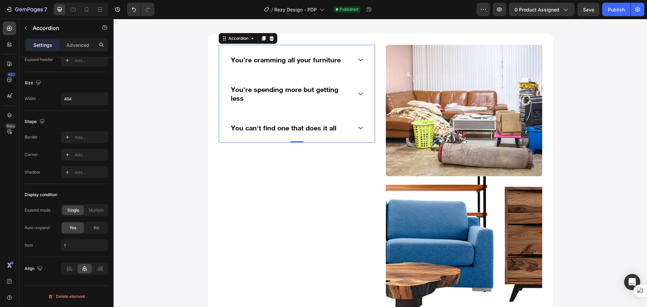
click at [348, 122] on div "You can't find one that does it all" at bounding box center [291, 127] width 122 height 11
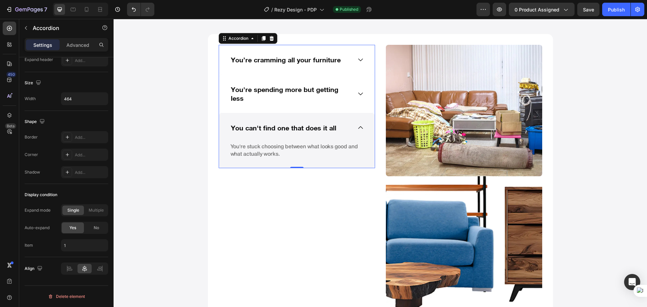
click at [348, 122] on div "You can't find one that does it all" at bounding box center [291, 127] width 122 height 11
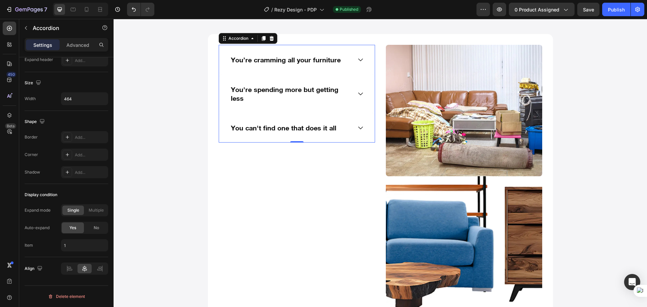
click at [348, 122] on div "You can't find one that does it all" at bounding box center [291, 127] width 122 height 11
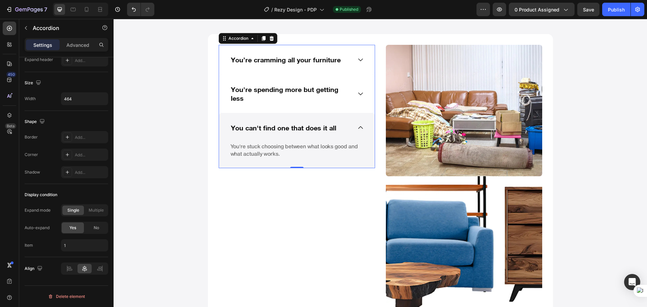
click at [348, 122] on div "You can't find one that does it all" at bounding box center [291, 127] width 122 height 11
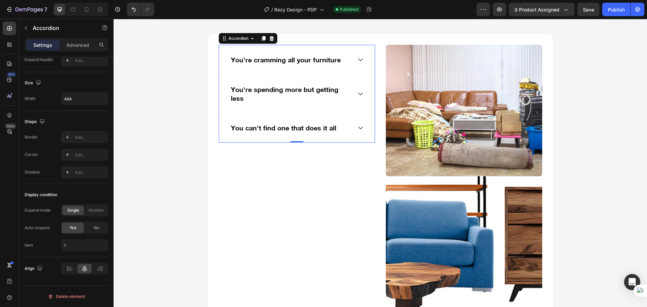
click at [348, 122] on div "You can't find one that does it all" at bounding box center [291, 127] width 122 height 11
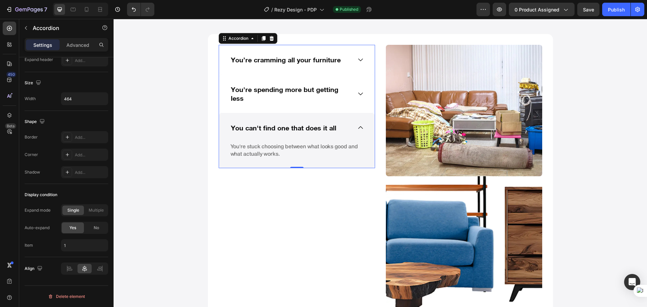
click at [348, 120] on div "You can't find one that does it all" at bounding box center [297, 128] width 156 height 30
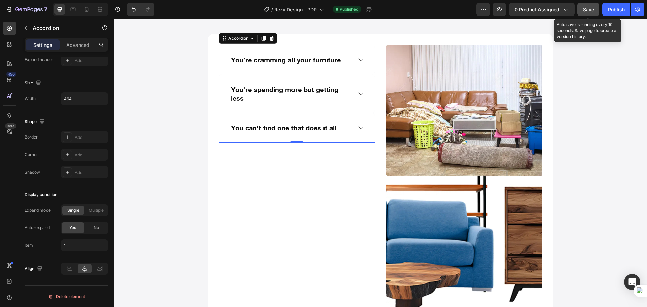
click at [581, 8] on button "Save" at bounding box center [588, 9] width 22 height 13
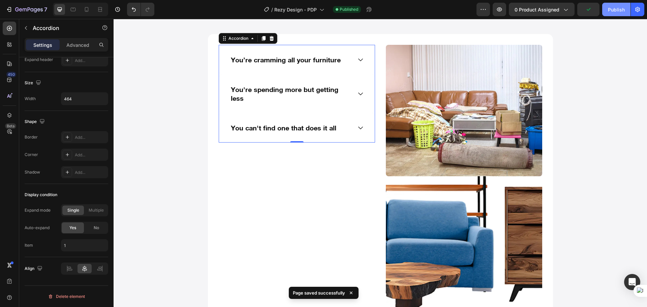
click at [616, 10] on div "Publish" at bounding box center [616, 9] width 17 height 7
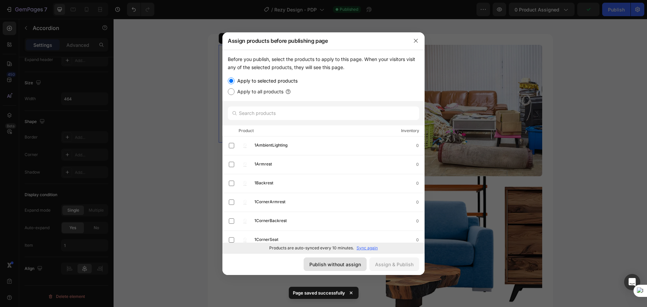
click at [334, 266] on div "Publish without assign" at bounding box center [335, 264] width 52 height 7
